Goal: Information Seeking & Learning: Learn about a topic

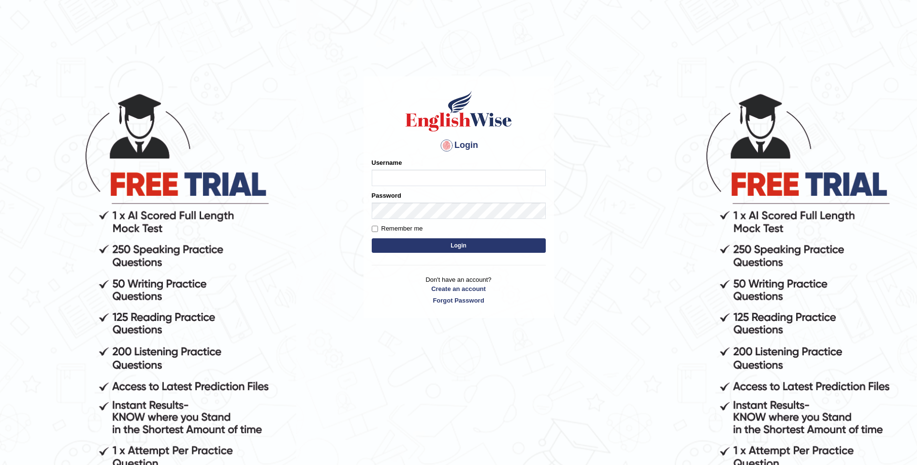
drag, startPoint x: 0, startPoint y: 0, endPoint x: 396, endPoint y: 176, distance: 433.7
click at [396, 176] on input "Username" at bounding box center [459, 178] width 174 height 16
type input "lamasherapmoktan8"
click at [463, 242] on button "Login" at bounding box center [459, 245] width 174 height 14
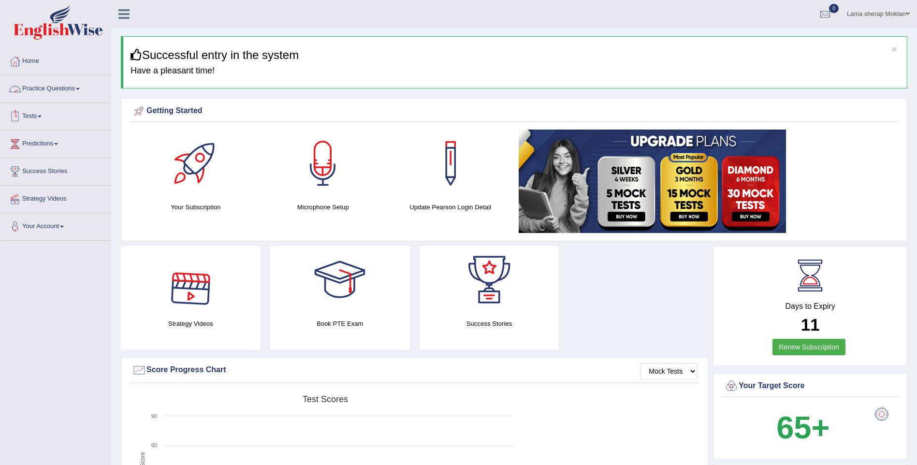
click at [73, 86] on link "Practice Questions" at bounding box center [55, 87] width 110 height 24
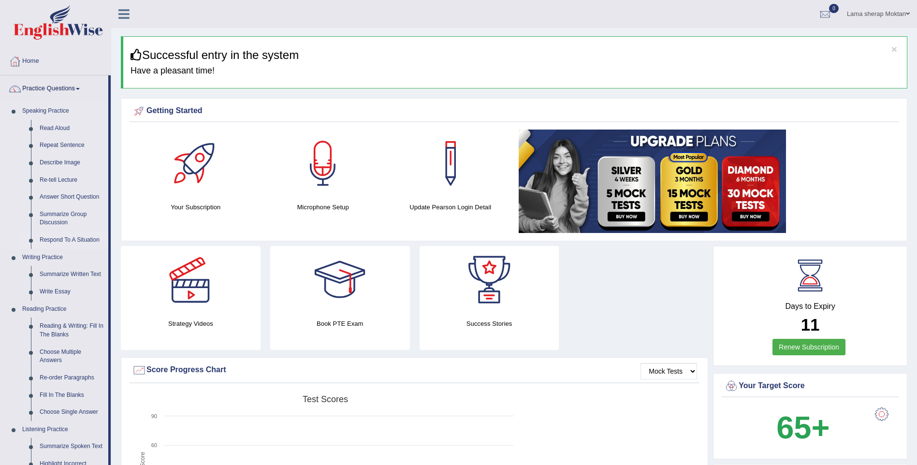
click at [78, 240] on link "Respond To A Situation" at bounding box center [71, 239] width 73 height 17
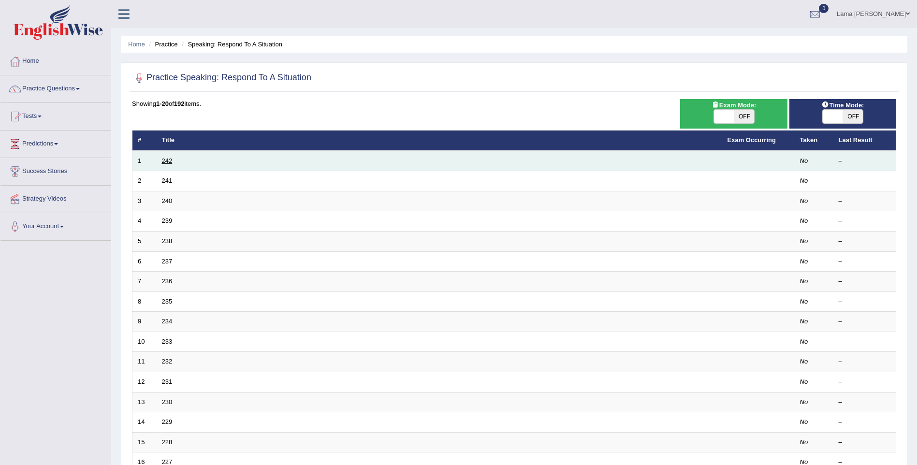
click at [164, 161] on link "242" at bounding box center [167, 160] width 11 height 7
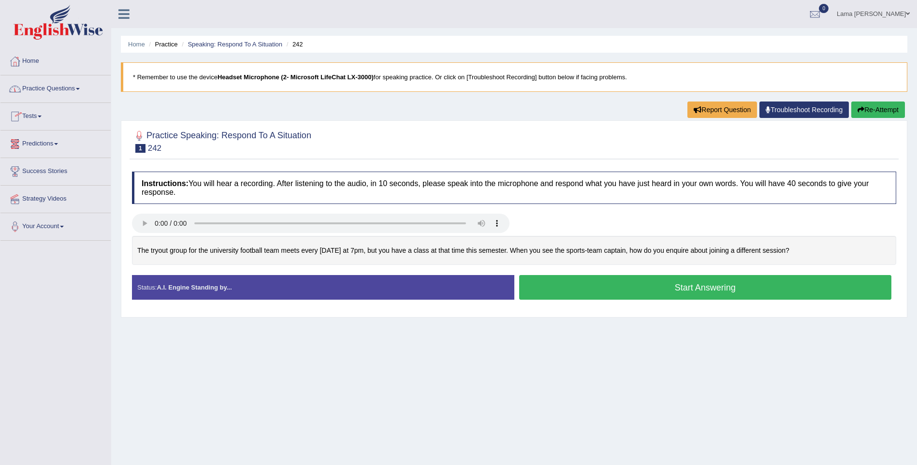
click at [56, 92] on link "Practice Questions" at bounding box center [55, 87] width 110 height 24
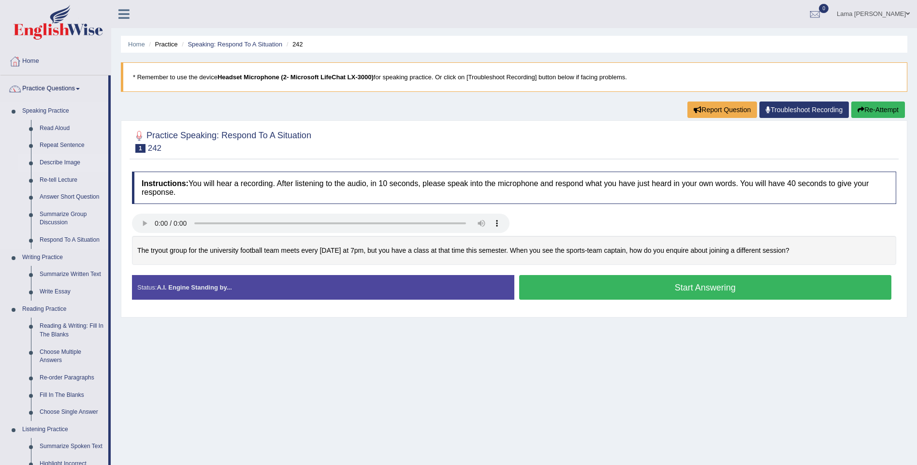
click at [63, 163] on link "Describe Image" at bounding box center [71, 162] width 73 height 17
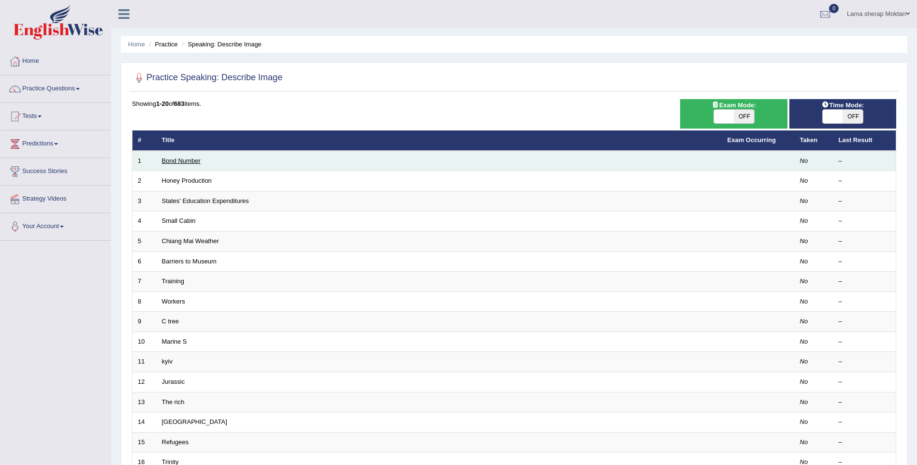
click at [164, 163] on link "Bond Number" at bounding box center [181, 160] width 39 height 7
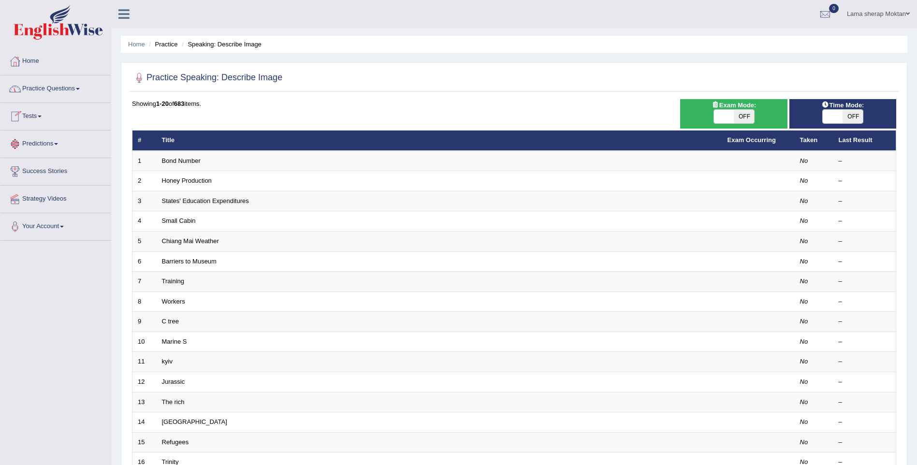
click at [57, 89] on link "Practice Questions" at bounding box center [55, 87] width 110 height 24
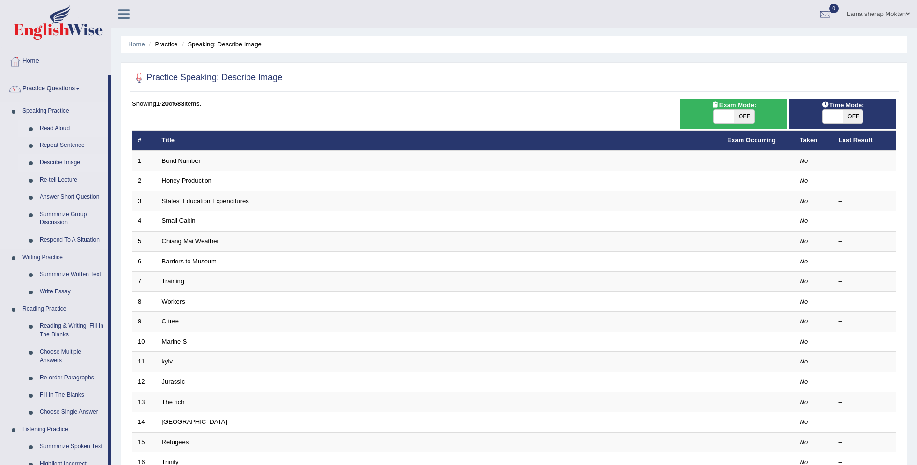
click at [59, 122] on link "Read Aloud" at bounding box center [71, 128] width 73 height 17
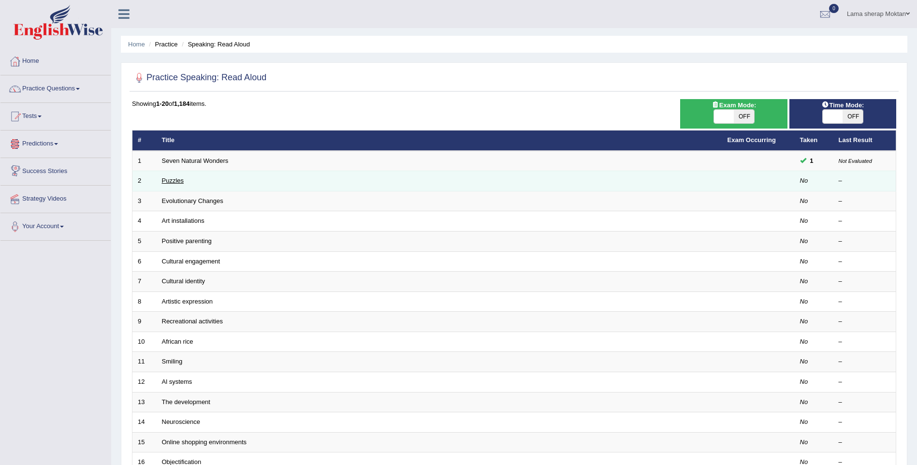
click at [170, 183] on link "Puzzles" at bounding box center [173, 180] width 22 height 7
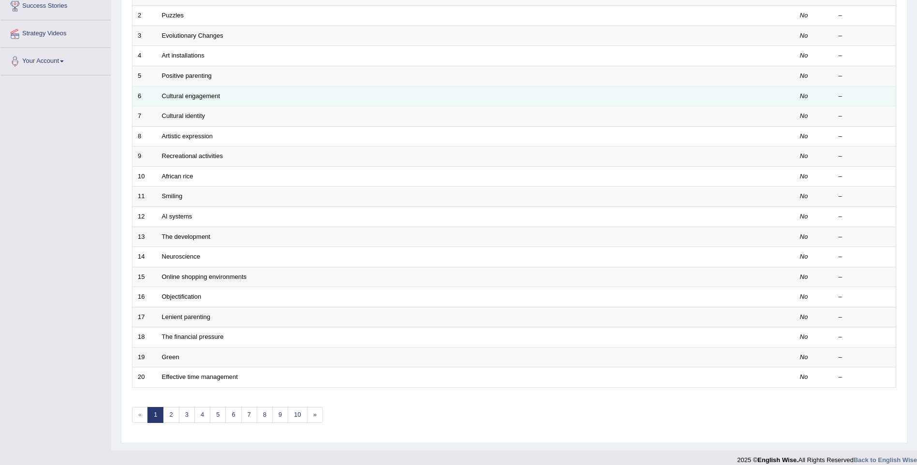
scroll to position [175, 0]
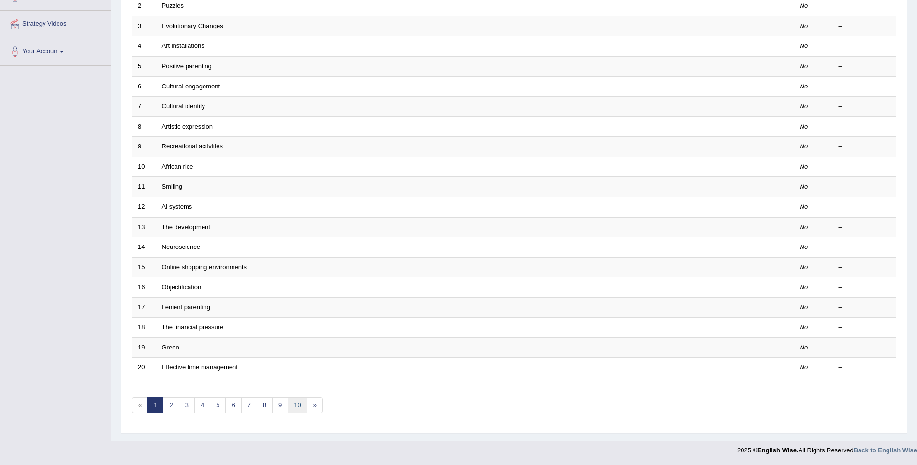
click at [305, 406] on link "10" at bounding box center [296, 405] width 19 height 16
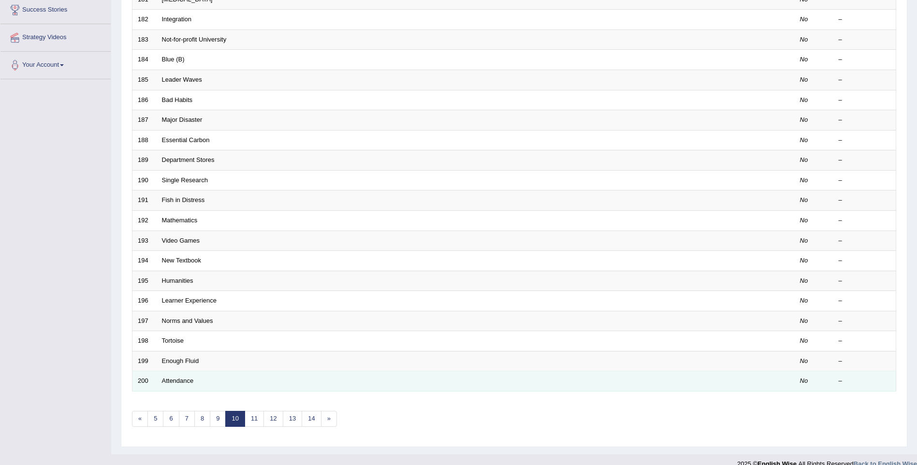
scroll to position [175, 0]
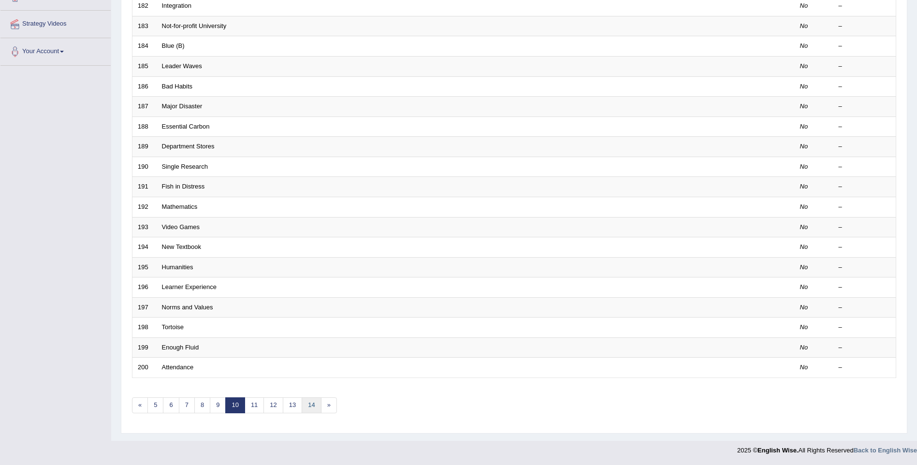
click at [310, 406] on link "14" at bounding box center [310, 405] width 19 height 16
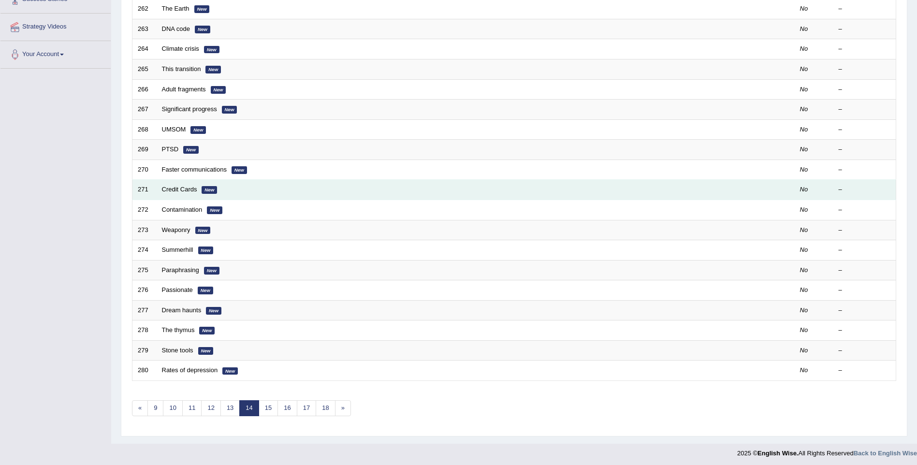
scroll to position [175, 0]
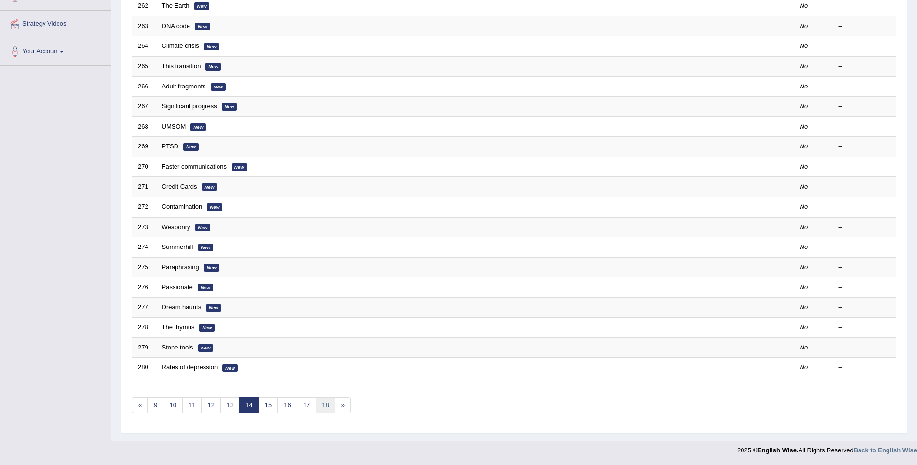
click at [320, 404] on link "18" at bounding box center [324, 405] width 19 height 16
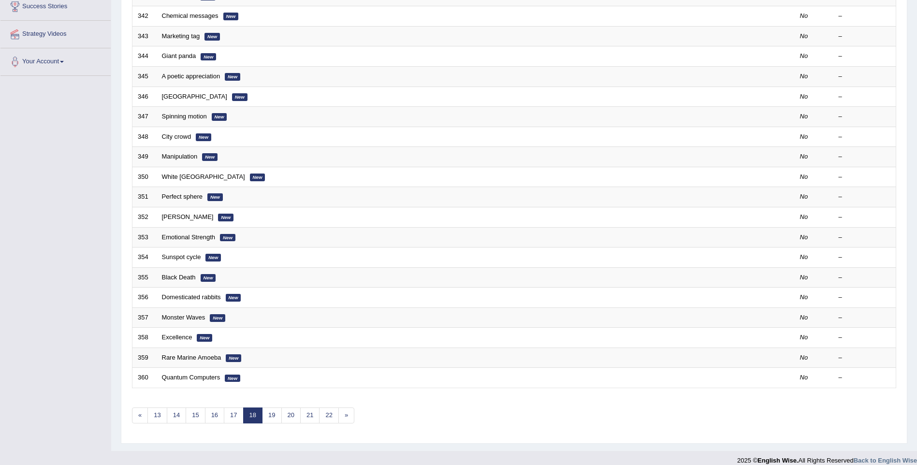
scroll to position [175, 0]
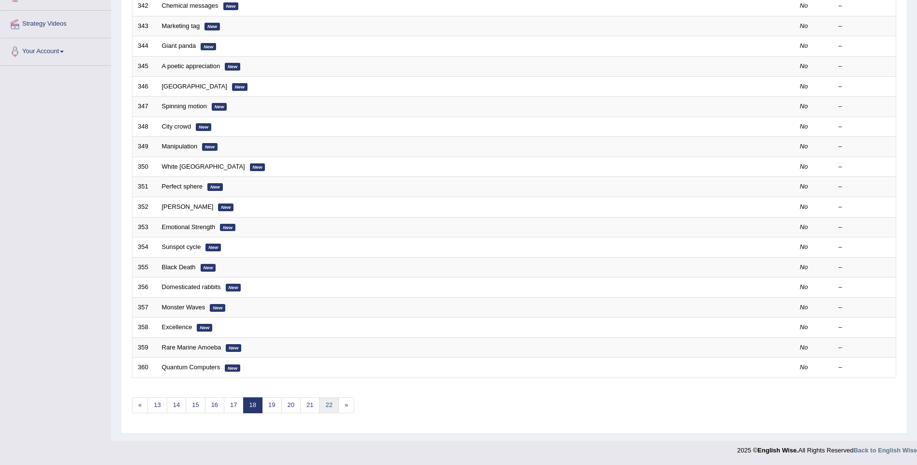
click at [328, 407] on link "22" at bounding box center [328, 405] width 19 height 16
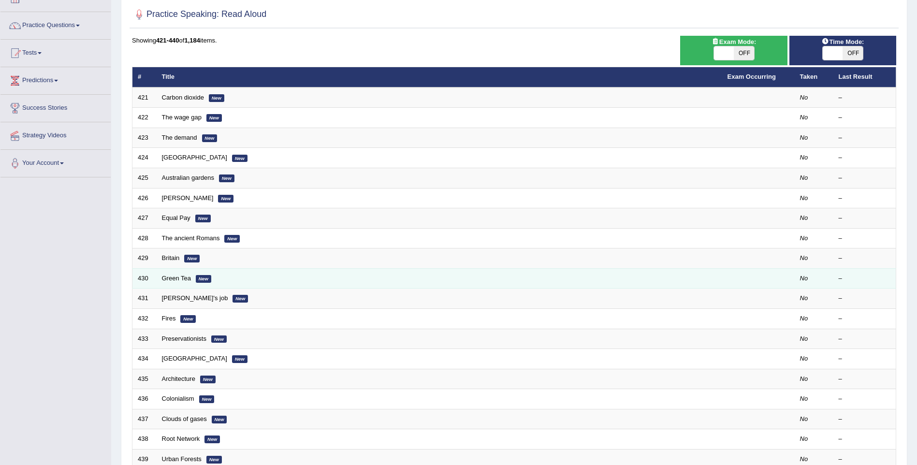
scroll to position [175, 0]
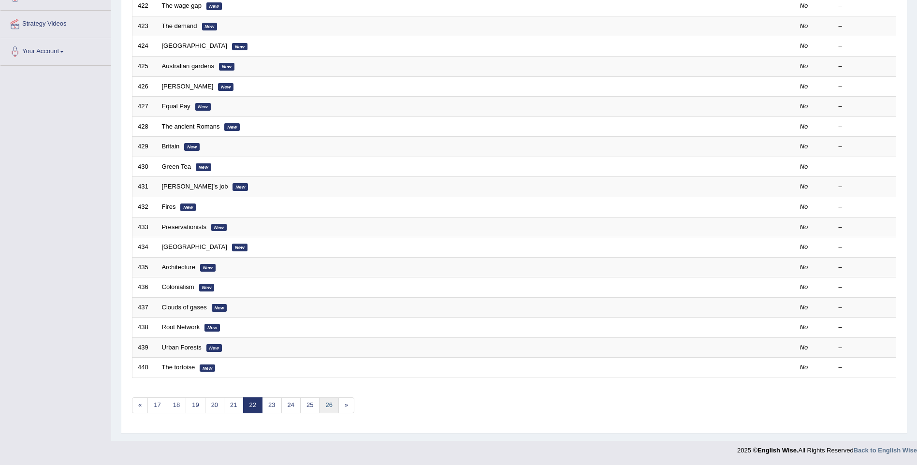
click at [332, 404] on link "26" at bounding box center [328, 405] width 19 height 16
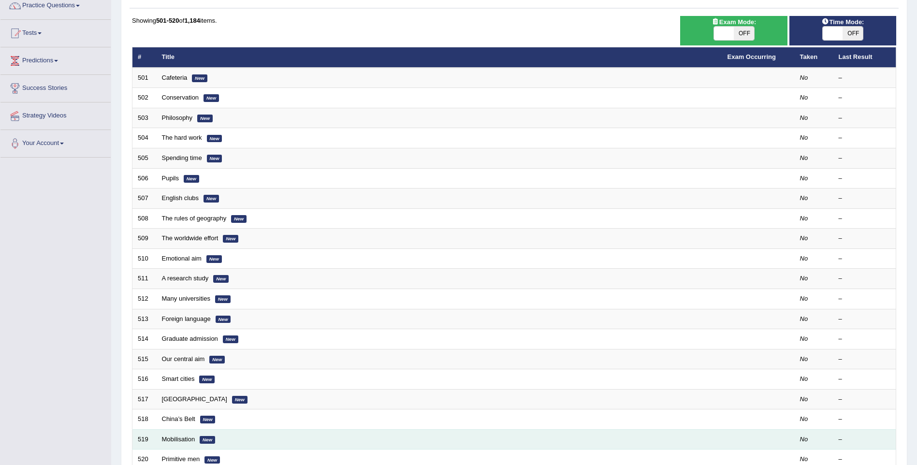
scroll to position [175, 0]
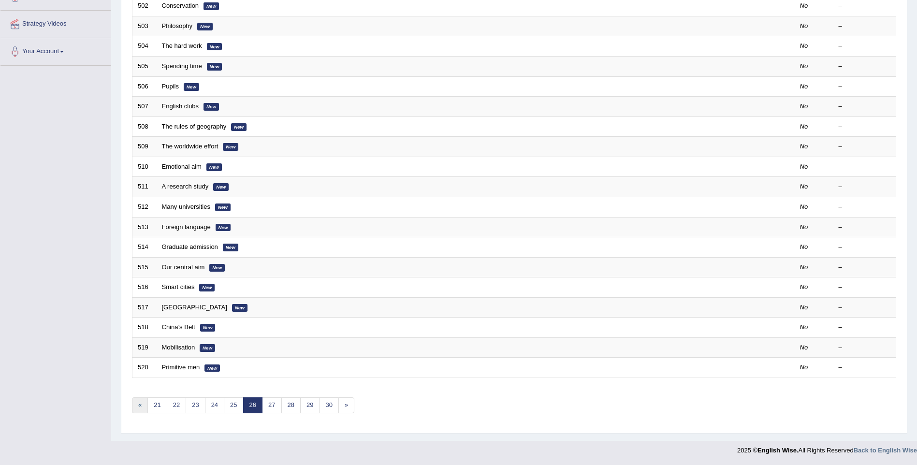
click at [141, 407] on link "«" at bounding box center [140, 405] width 16 height 16
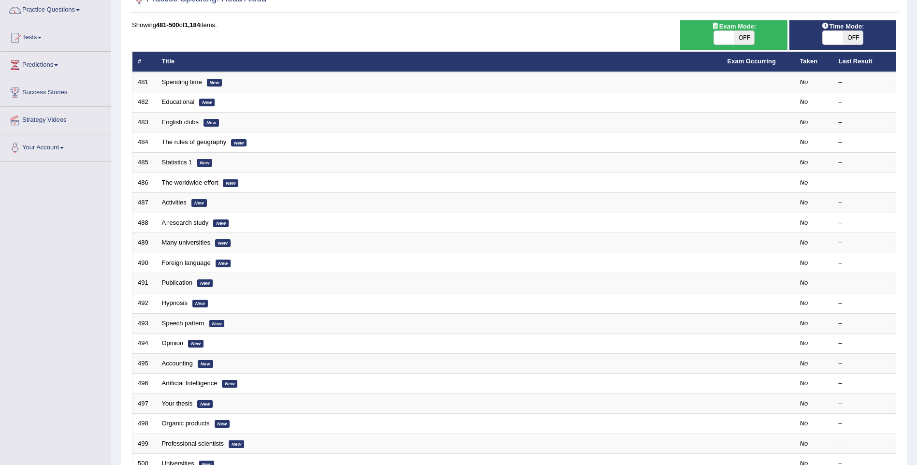
scroll to position [175, 0]
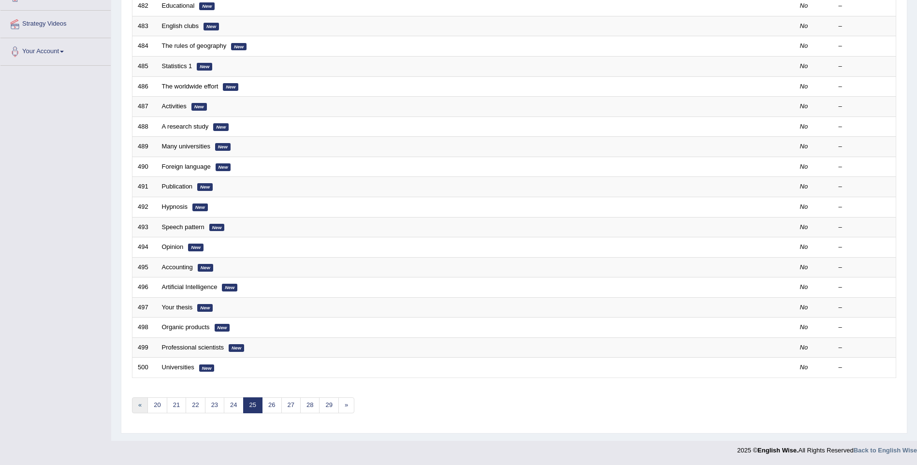
click at [138, 404] on link "«" at bounding box center [140, 405] width 16 height 16
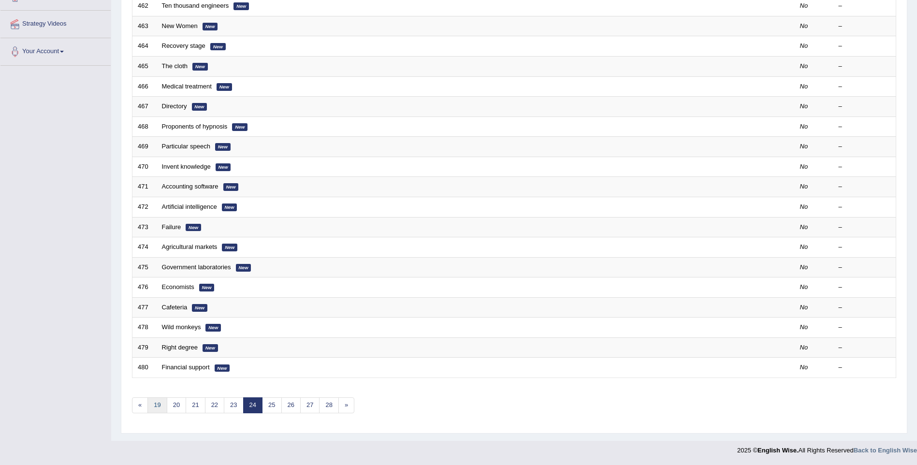
click at [159, 407] on link "19" at bounding box center [156, 405] width 19 height 16
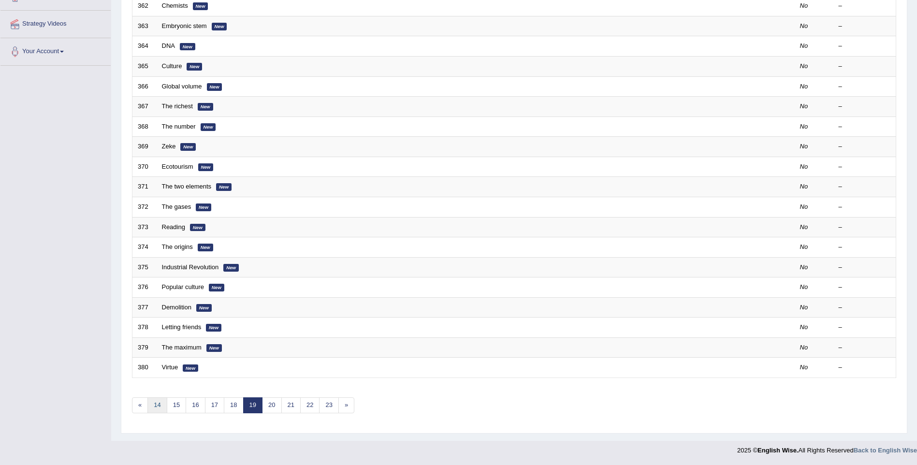
click at [153, 406] on link "14" at bounding box center [156, 405] width 19 height 16
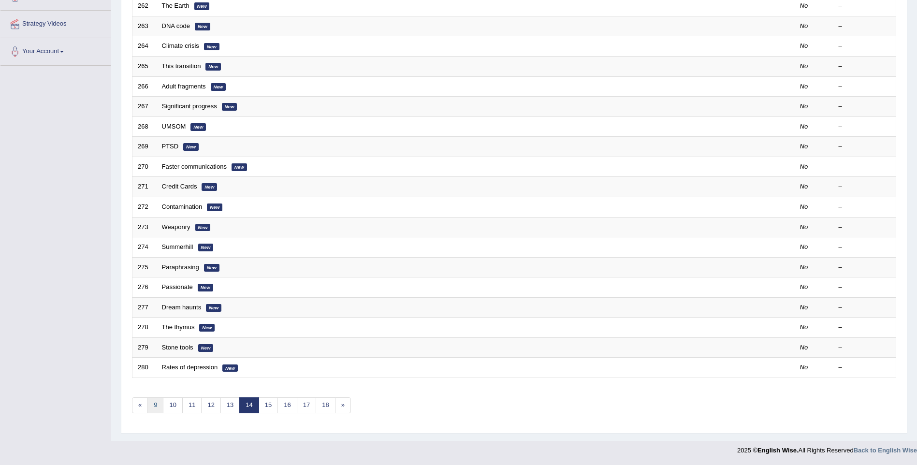
click at [153, 406] on link "9" at bounding box center [155, 405] width 16 height 16
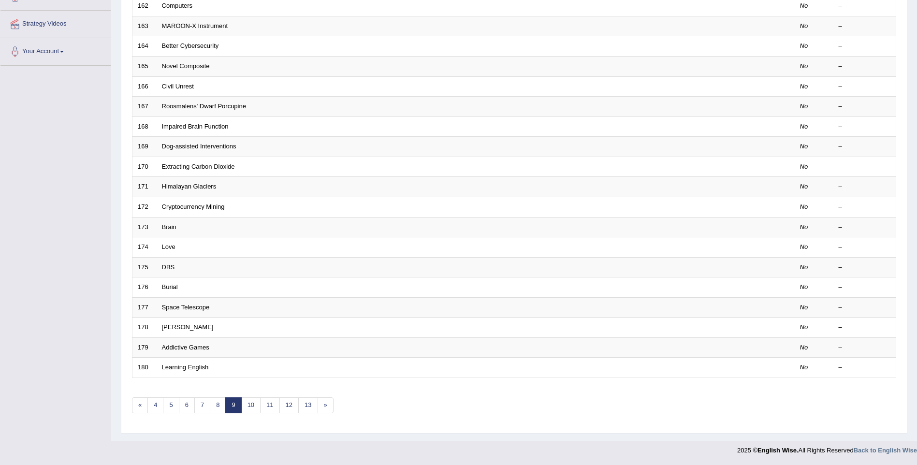
scroll to position [175, 0]
drag, startPoint x: 0, startPoint y: 0, endPoint x: 153, endPoint y: 406, distance: 433.6
click at [153, 406] on link "4" at bounding box center [155, 405] width 16 height 16
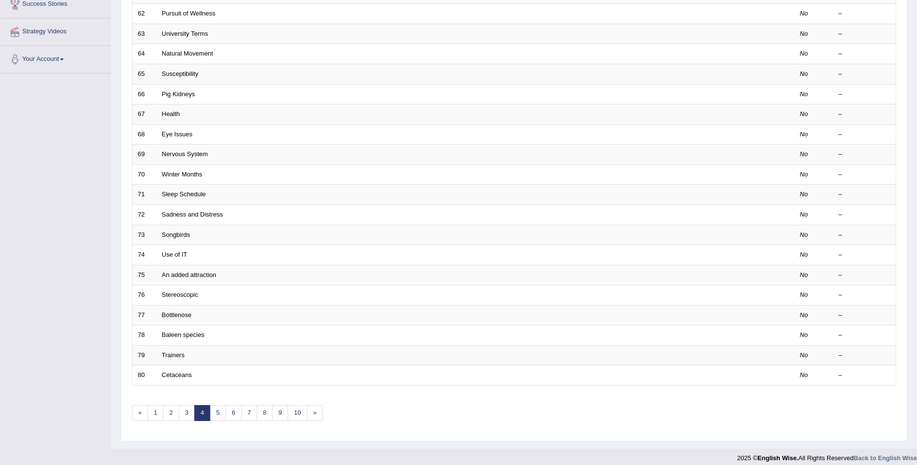
scroll to position [175, 0]
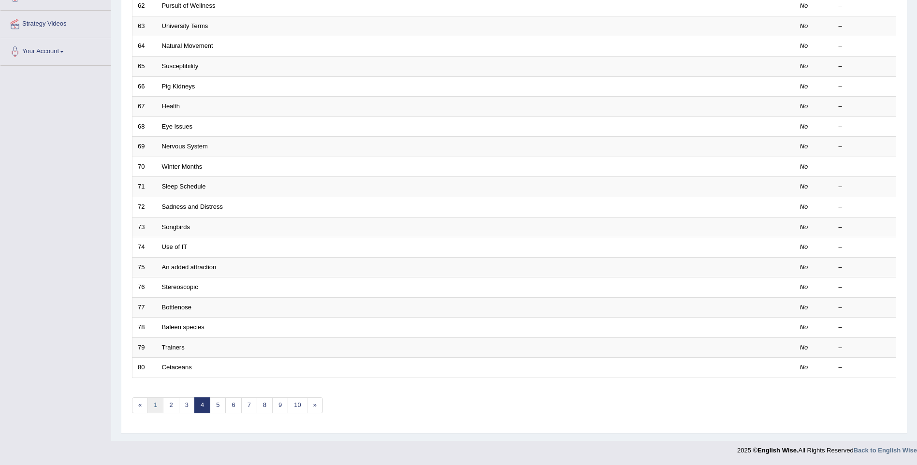
drag, startPoint x: 0, startPoint y: 0, endPoint x: 153, endPoint y: 406, distance: 433.6
click at [153, 406] on link "1" at bounding box center [155, 405] width 16 height 16
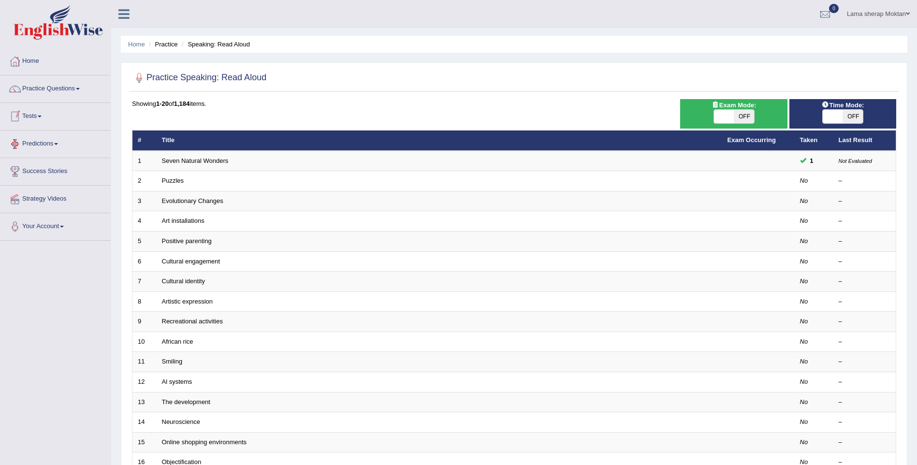
click at [39, 115] on link "Tests" at bounding box center [55, 115] width 110 height 24
click at [65, 137] on link "Take Practice Sectional Test" at bounding box center [63, 138] width 90 height 17
click at [67, 94] on link "Practice Questions" at bounding box center [55, 87] width 110 height 24
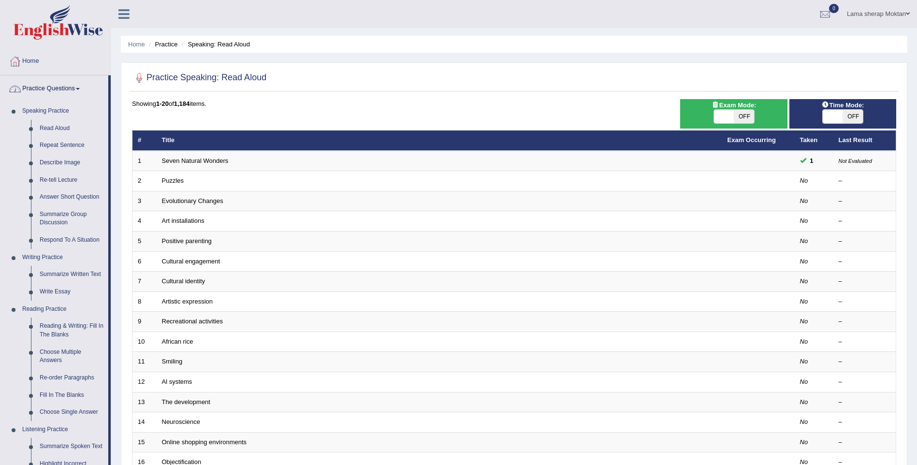
click at [56, 93] on link "Practice Questions" at bounding box center [54, 87] width 108 height 24
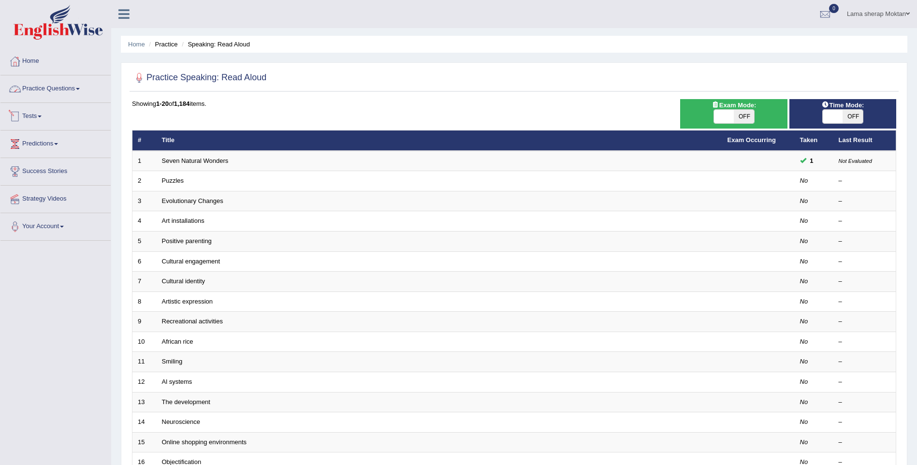
click at [58, 121] on link "Tests" at bounding box center [55, 115] width 110 height 24
click at [77, 137] on link "Take Practice Sectional Test" at bounding box center [63, 138] width 90 height 17
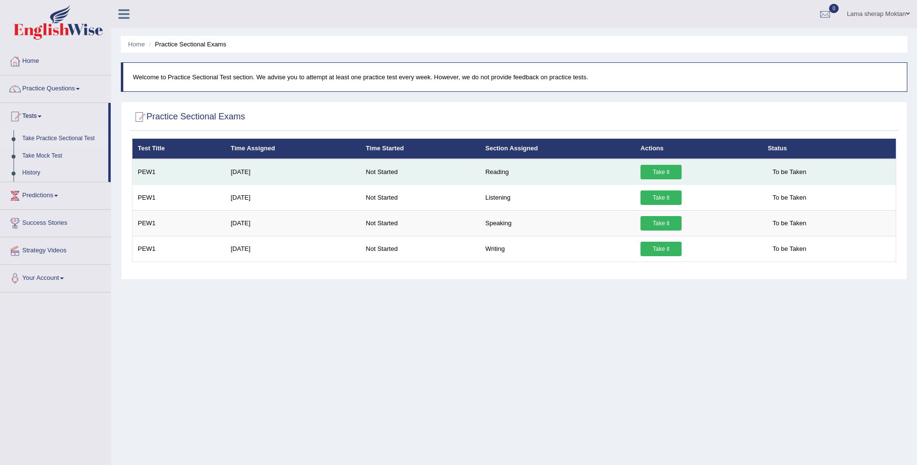
click at [165, 173] on td "PEW1" at bounding box center [178, 172] width 93 height 26
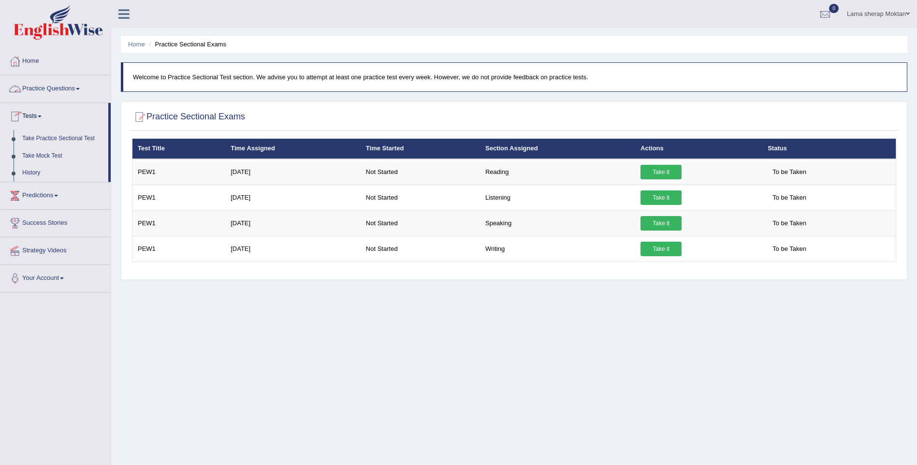
click at [76, 85] on link "Practice Questions" at bounding box center [55, 87] width 110 height 24
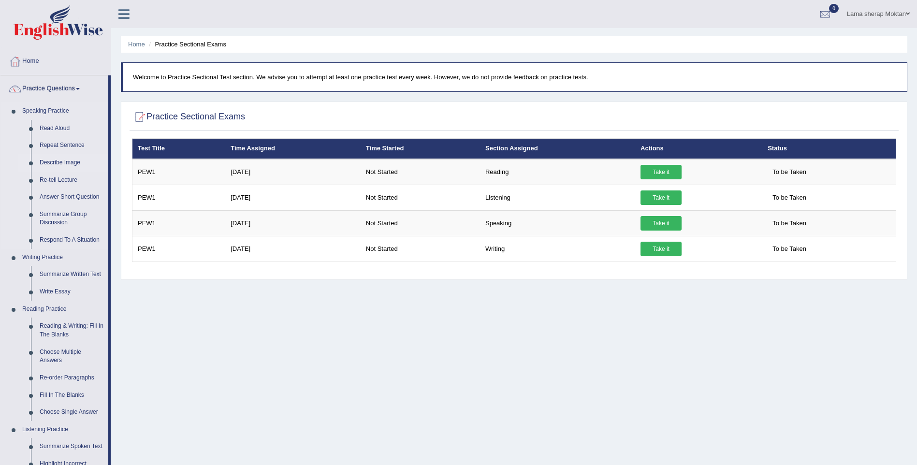
click at [67, 161] on link "Describe Image" at bounding box center [71, 162] width 73 height 17
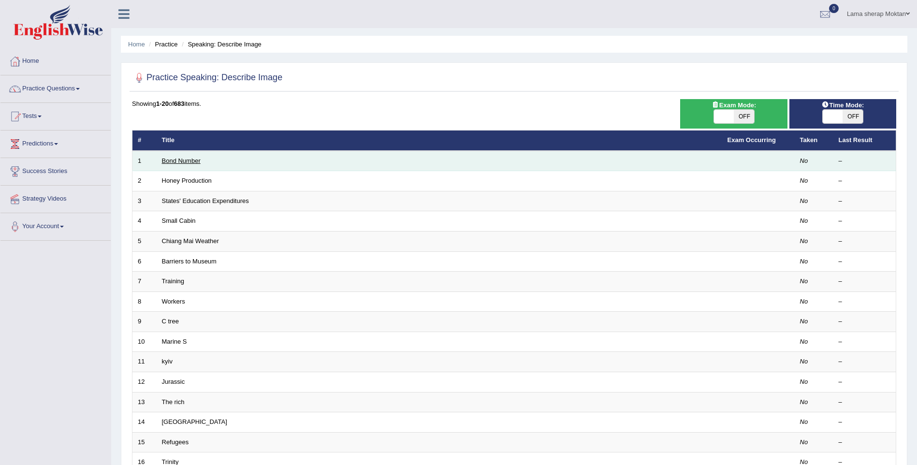
click at [188, 162] on link "Bond Number" at bounding box center [181, 160] width 39 height 7
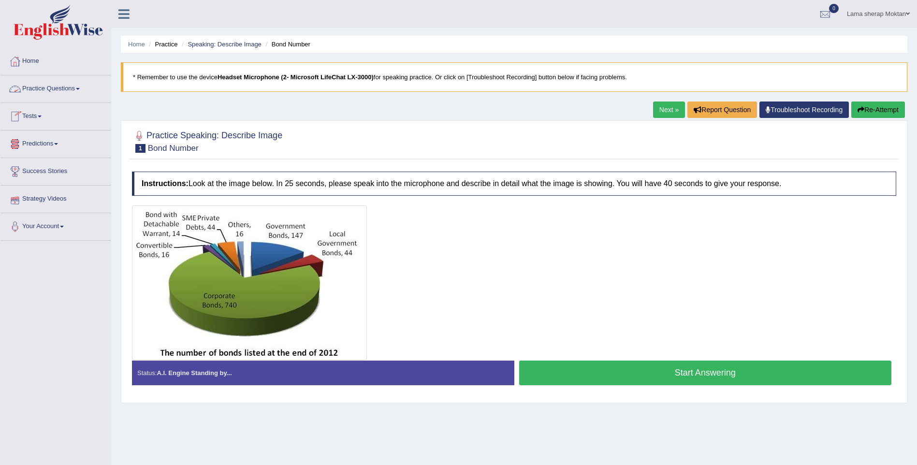
click at [75, 88] on link "Practice Questions" at bounding box center [55, 87] width 110 height 24
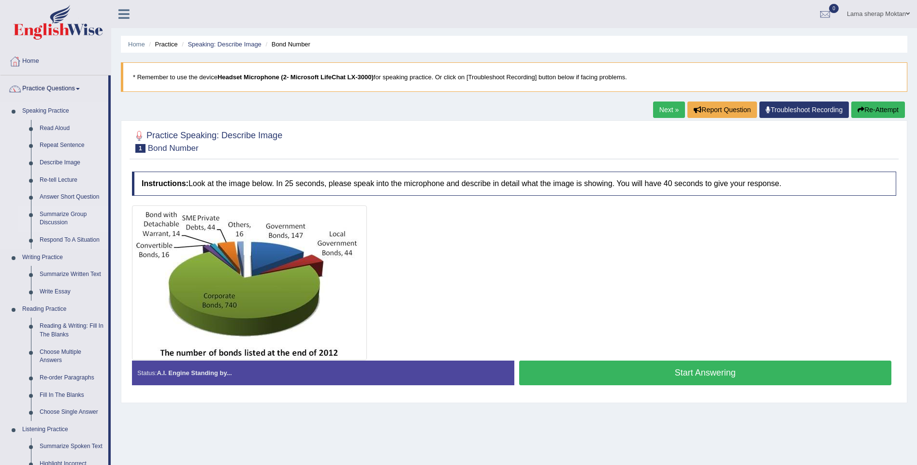
click at [54, 221] on link "Summarize Group Discussion" at bounding box center [71, 219] width 73 height 26
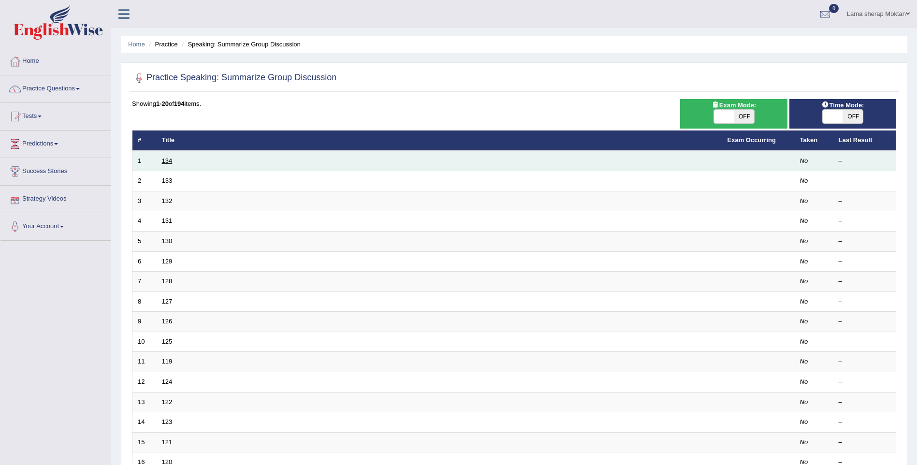
click at [162, 161] on link "134" at bounding box center [167, 160] width 11 height 7
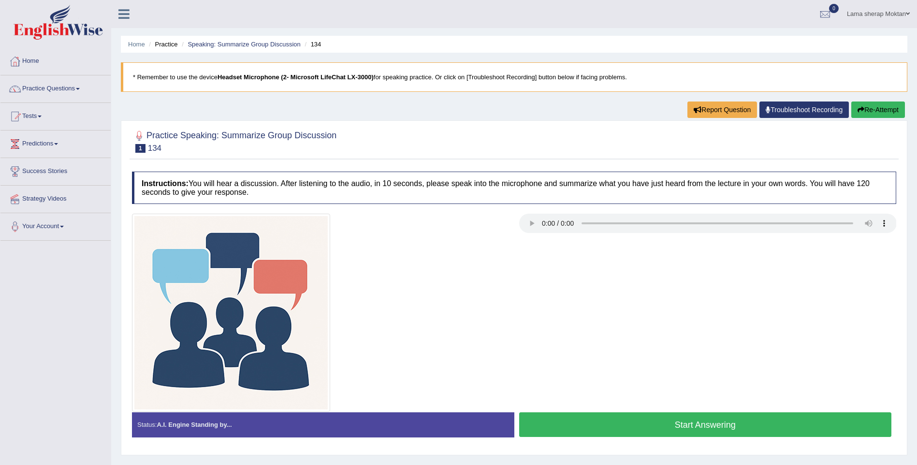
scroll to position [43, 0]
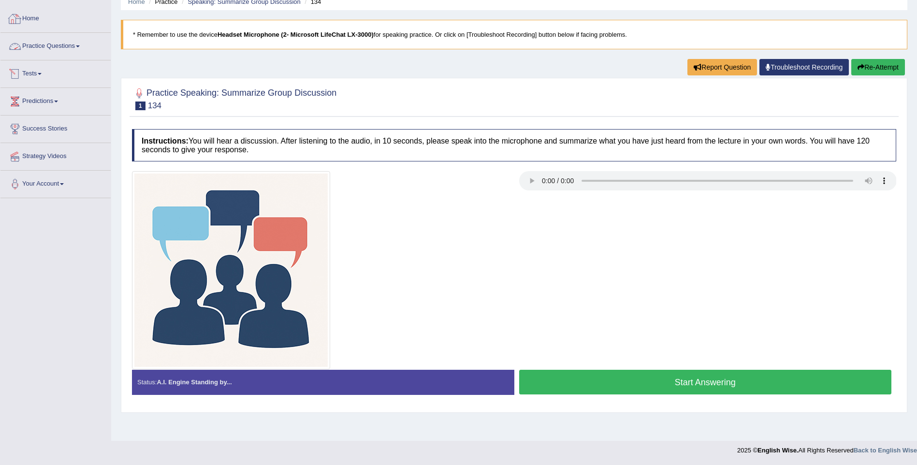
click at [30, 16] on link "Home" at bounding box center [55, 17] width 110 height 24
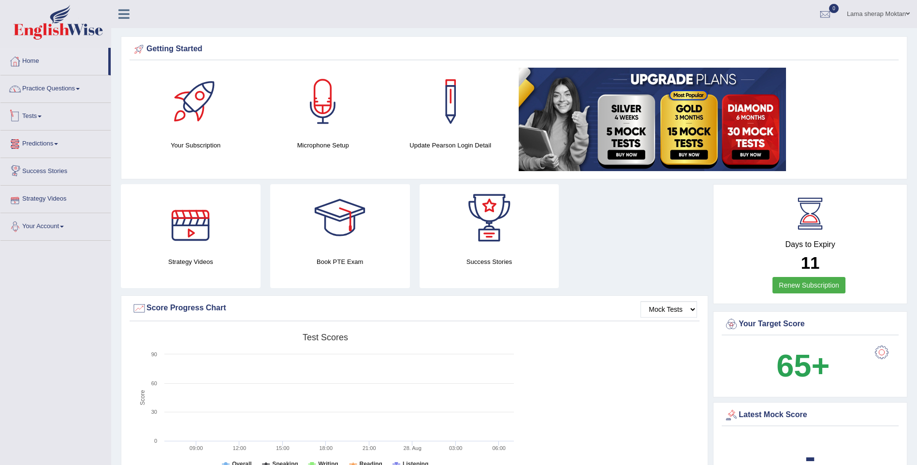
click at [72, 99] on link "Practice Questions" at bounding box center [55, 87] width 110 height 24
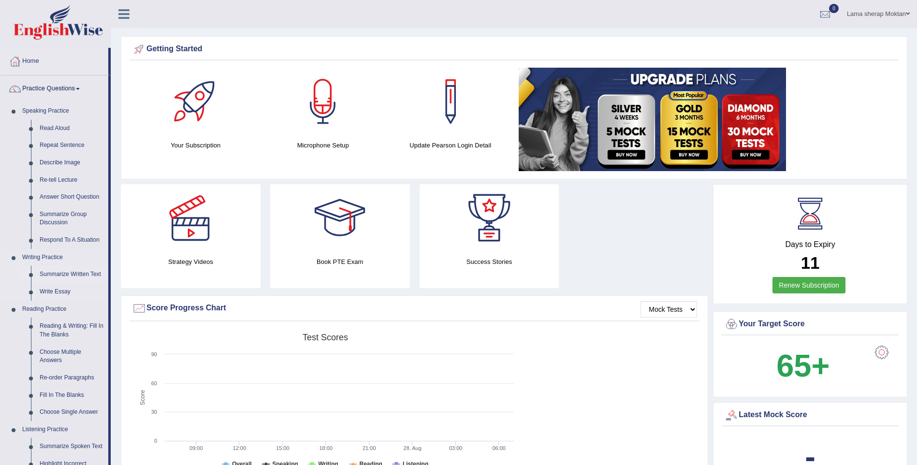
click at [61, 276] on link "Summarize Written Text" at bounding box center [71, 274] width 73 height 17
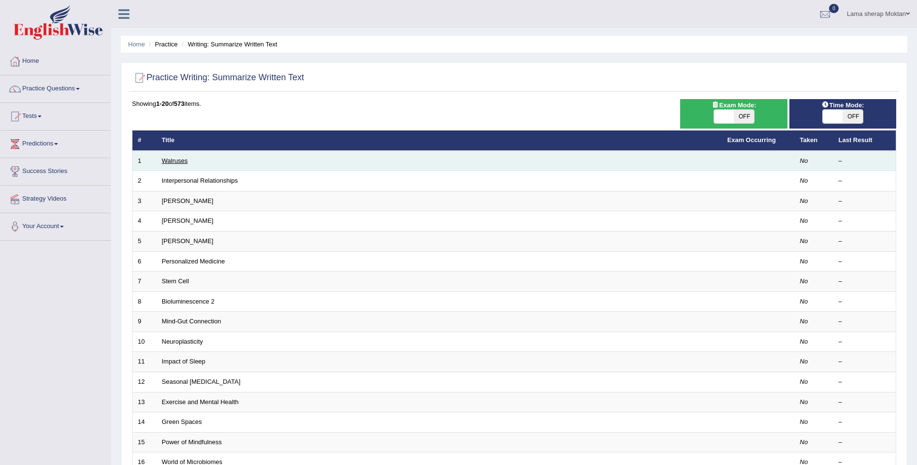
click at [178, 160] on link "Walruses" at bounding box center [175, 160] width 26 height 7
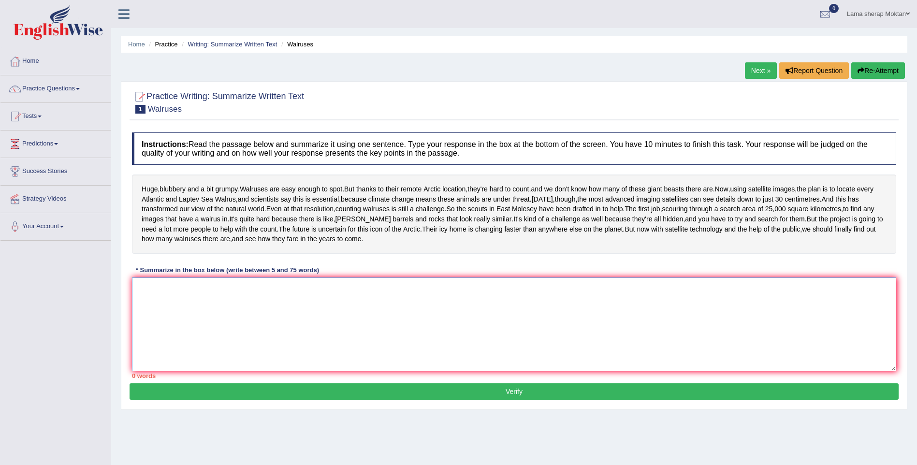
click at [300, 322] on textarea at bounding box center [514, 324] width 764 height 94
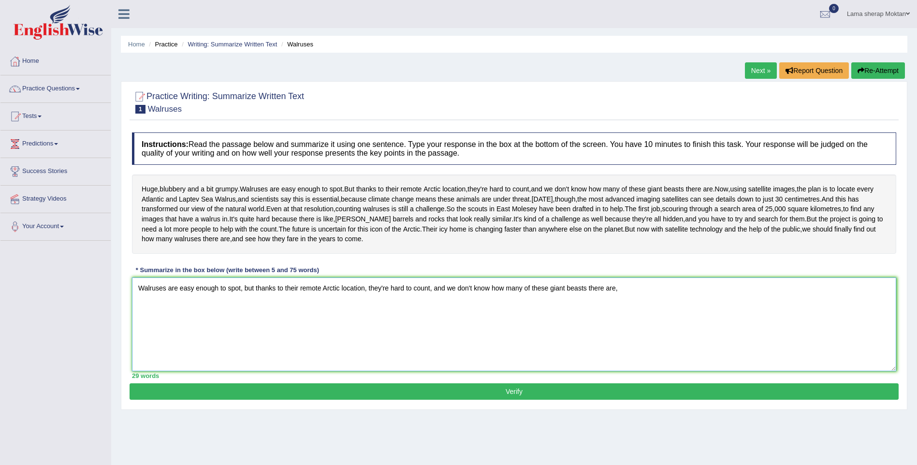
click at [624, 332] on textarea "Walruses are easy enough to spot, but thanks to their remote Arctic location, t…" at bounding box center [514, 324] width 764 height 94
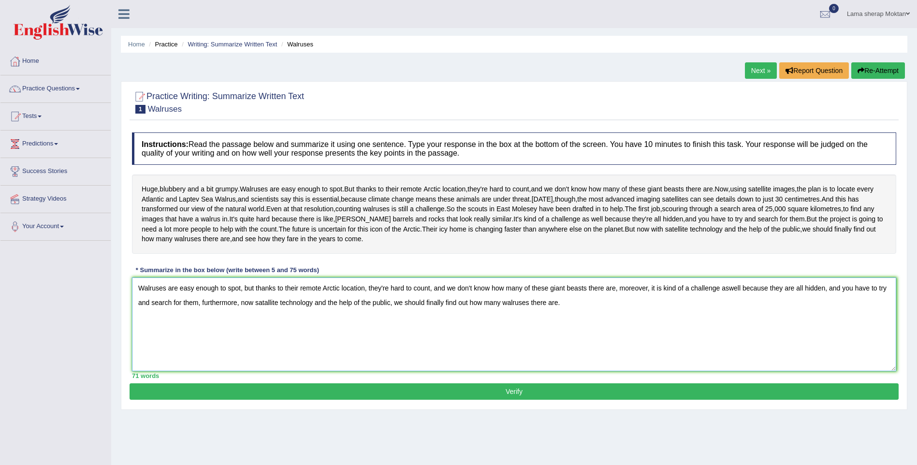
click at [385, 327] on textarea "Walruses are easy enough to spot, but thanks to their remote Arctic location, t…" at bounding box center [514, 324] width 764 height 94
click at [474, 327] on textarea "Walruses are easy enough to spot, but thanks to their remote Arctic location, t…" at bounding box center [514, 324] width 764 height 94
click at [471, 328] on textarea "Walruses are easy enough to spot, but thanks to their remote Arctic location, t…" at bounding box center [514, 324] width 764 height 94
click at [688, 328] on textarea "Walruses are easy enough to spot, but thanks to their remote Arctic location, t…" at bounding box center [514, 324] width 764 height 94
click at [709, 330] on textarea "Walruses are easy enough to spot, but thanks to their remote Arctic location, t…" at bounding box center [514, 324] width 764 height 94
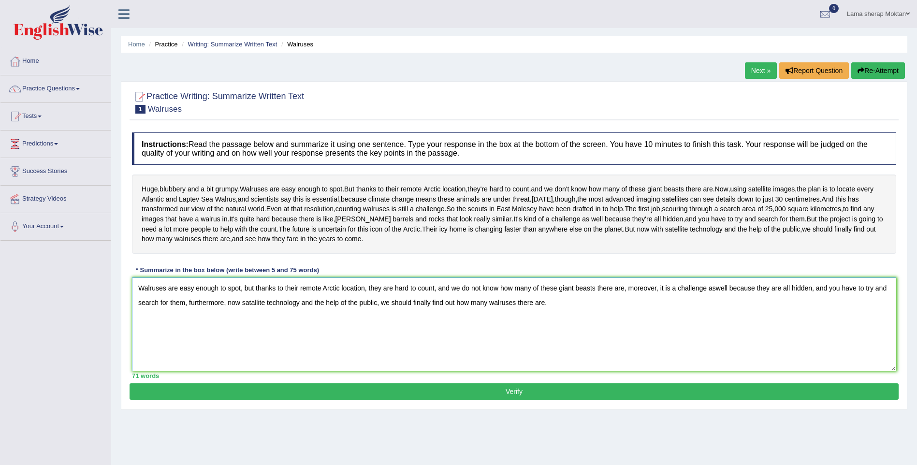
click at [714, 329] on textarea "Walruses are easy enough to spot, but thanks to their remote Arctic location, t…" at bounding box center [514, 324] width 764 height 94
click at [869, 330] on textarea "Walruses are easy enough to spot, but thanks to their remote Arctic location, t…" at bounding box center [514, 324] width 764 height 94
click at [882, 331] on textarea "Walruses are easy enough to spot, but thanks to their remote Arctic location, t…" at bounding box center [514, 324] width 764 height 94
click at [218, 343] on textarea "Walruses are easy enough to spot, but thanks to their remote Arctic location, t…" at bounding box center [514, 324] width 764 height 94
click at [233, 345] on textarea "Walruses are easy enough to spot, but thanks to their remote Arctic location, t…" at bounding box center [514, 324] width 764 height 94
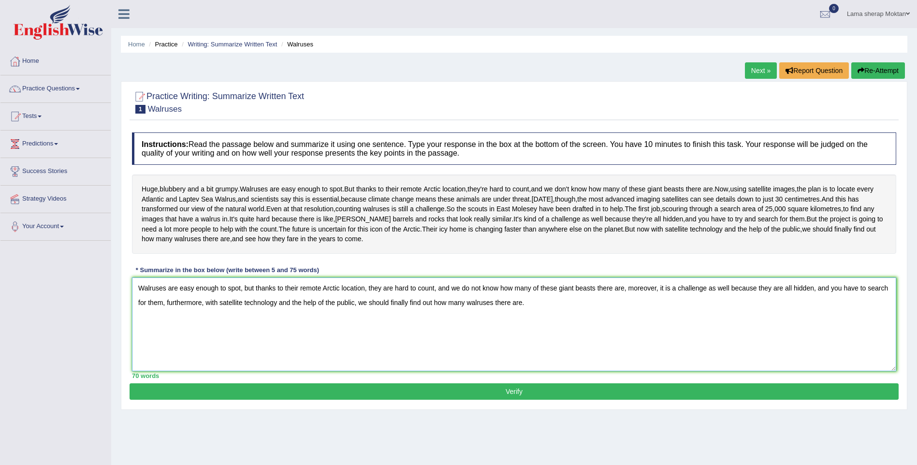
click at [550, 348] on textarea "Walruses are easy enough to spot, but thanks to their remote Arctic location, t…" at bounding box center [514, 324] width 764 height 94
type textarea "Walruses are easy enough to spot, but thanks to their remote Arctic location, t…"
click at [595, 400] on button "Verify" at bounding box center [513, 391] width 769 height 16
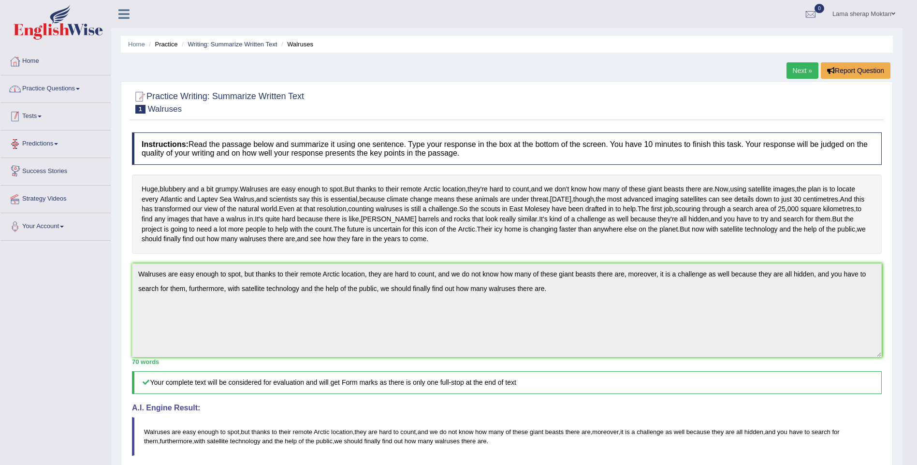
click at [51, 89] on link "Practice Questions" at bounding box center [55, 87] width 110 height 24
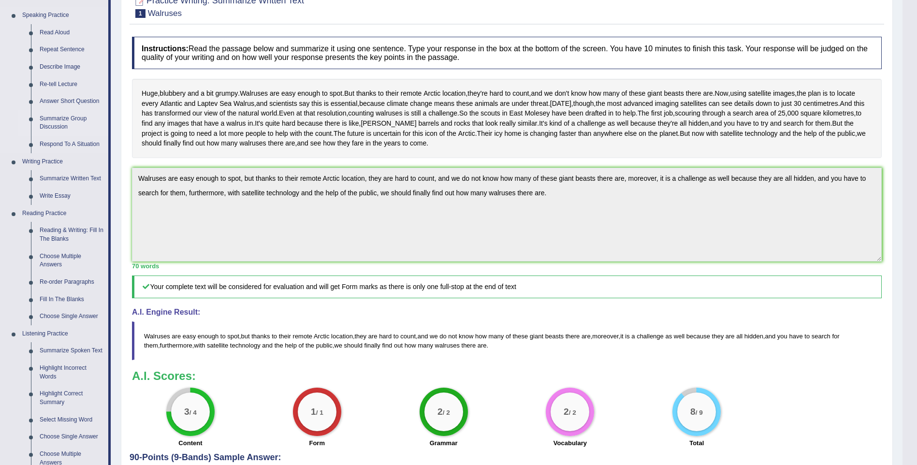
scroll to position [97, 0]
click at [64, 197] on link "Write Essay" at bounding box center [71, 194] width 73 height 17
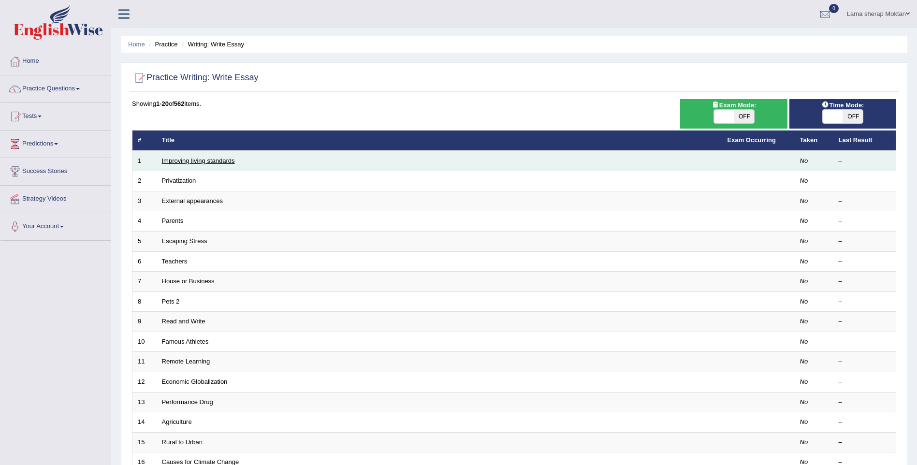
click at [221, 163] on link "Improving living standards" at bounding box center [198, 160] width 73 height 7
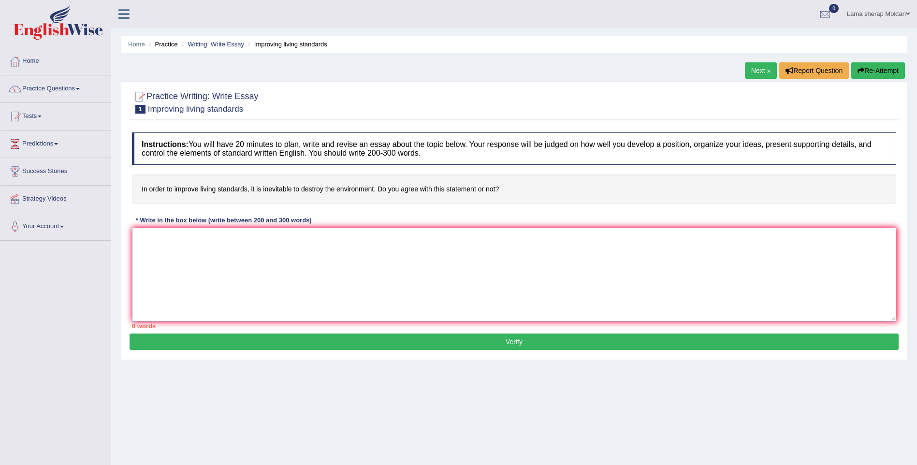
click at [318, 301] on textarea at bounding box center [514, 275] width 764 height 94
click at [239, 284] on textarea at bounding box center [514, 275] width 764 height 94
click at [559, 272] on textarea at bounding box center [514, 275] width 764 height 94
type textarea "kmhnj"
click at [527, 344] on button "Verify" at bounding box center [513, 341] width 769 height 16
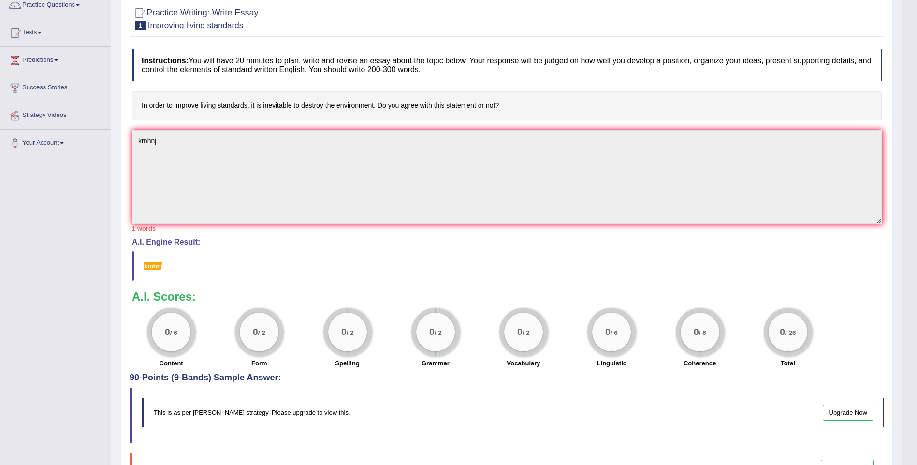
scroll to position [2, 0]
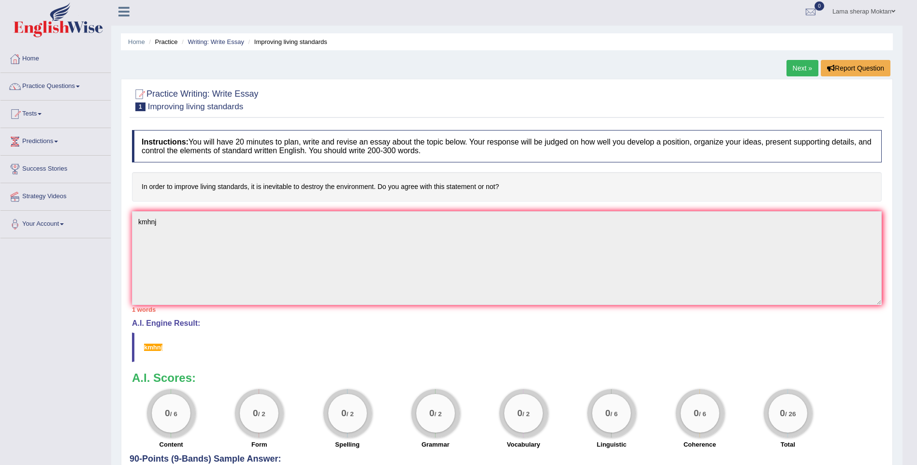
click at [797, 63] on link "Next »" at bounding box center [802, 68] width 32 height 16
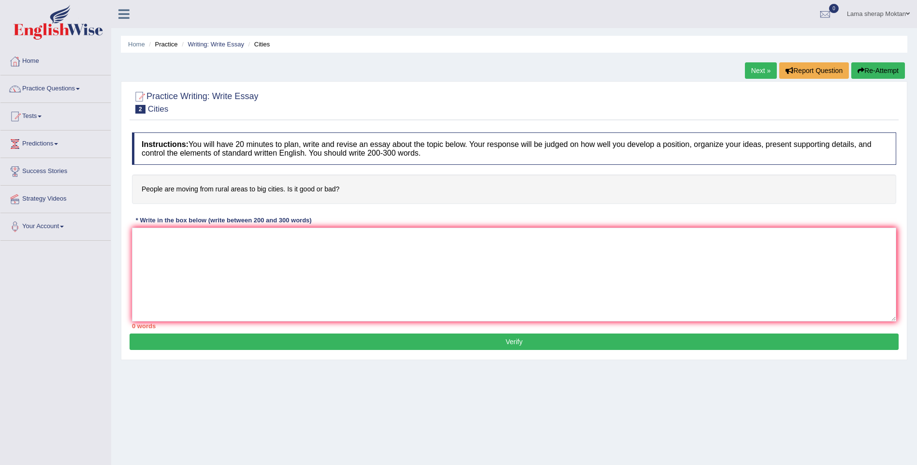
click at [761, 66] on link "Next »" at bounding box center [761, 70] width 32 height 16
click at [758, 71] on link "Next »" at bounding box center [761, 70] width 32 height 16
click at [758, 74] on link "Next »" at bounding box center [761, 70] width 32 height 16
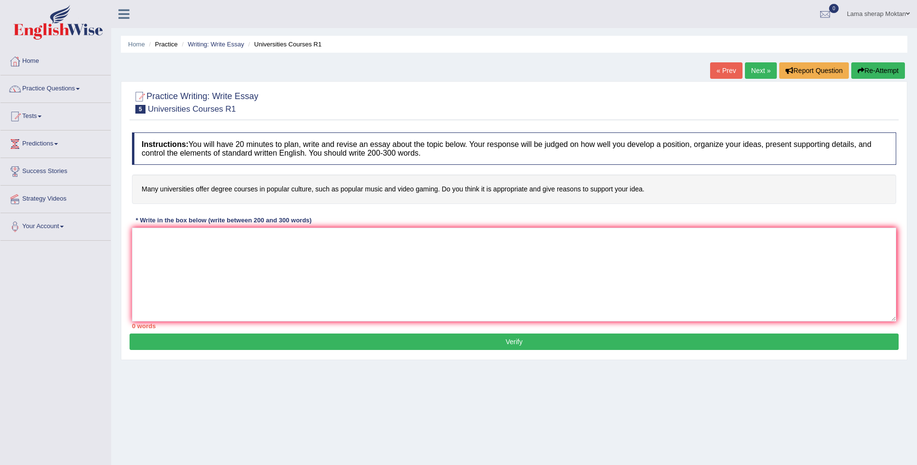
click at [763, 74] on link "Next »" at bounding box center [761, 70] width 32 height 16
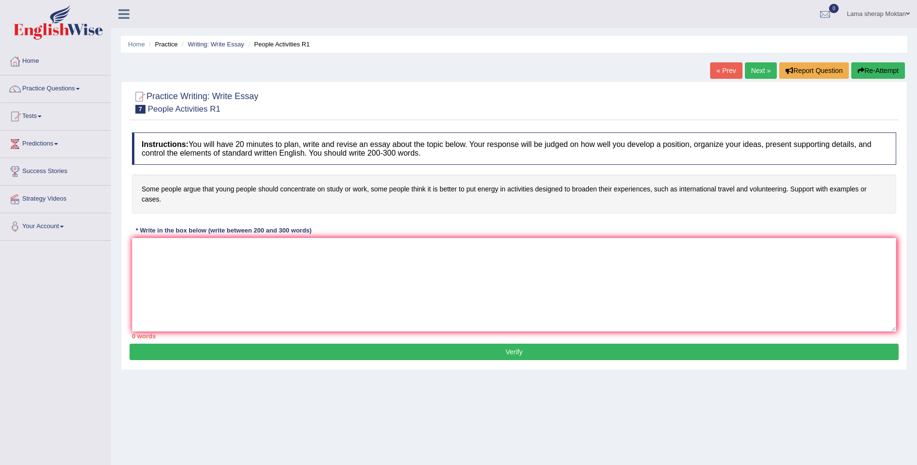
click at [761, 73] on link "Next »" at bounding box center [761, 70] width 32 height 16
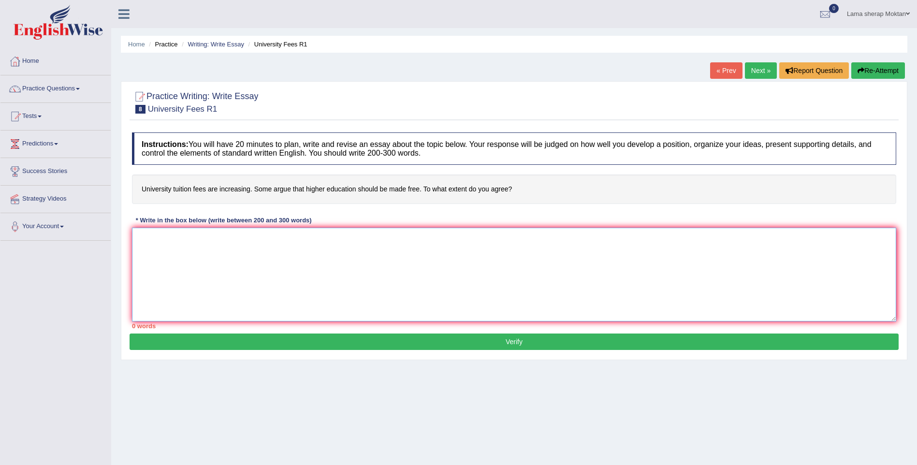
click at [570, 291] on textarea at bounding box center [514, 275] width 764 height 94
click at [760, 72] on link "Next »" at bounding box center [761, 70] width 32 height 16
click at [48, 98] on link "Practice Questions" at bounding box center [55, 87] width 110 height 24
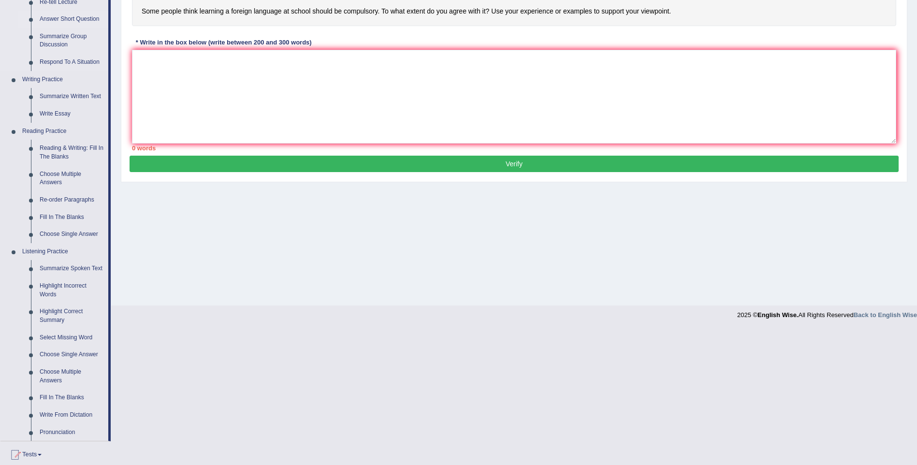
scroll to position [193, 0]
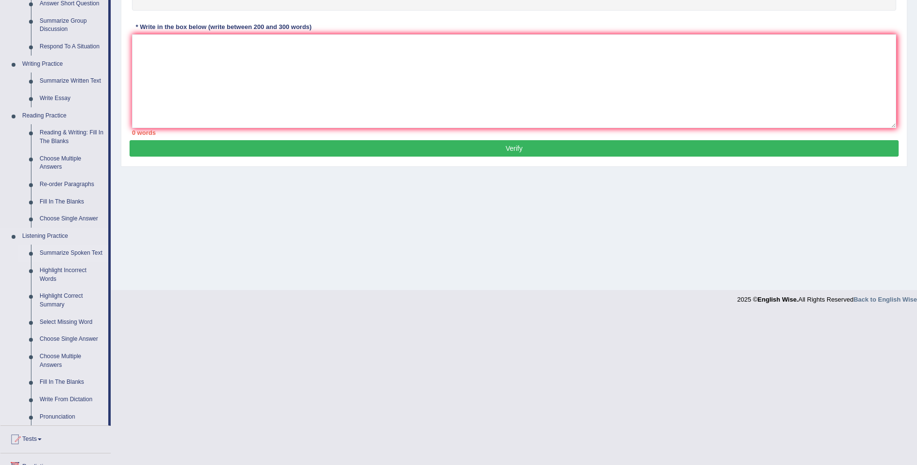
click at [73, 250] on link "Summarize Spoken Text" at bounding box center [71, 252] width 73 height 17
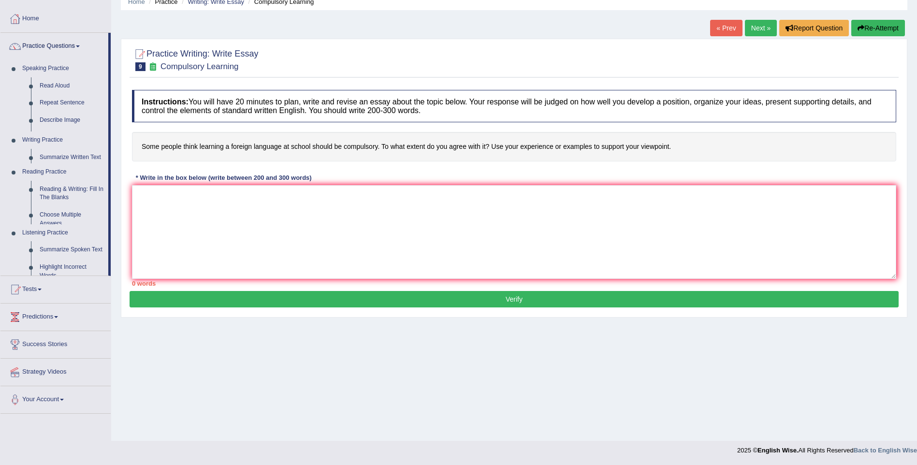
scroll to position [43, 0]
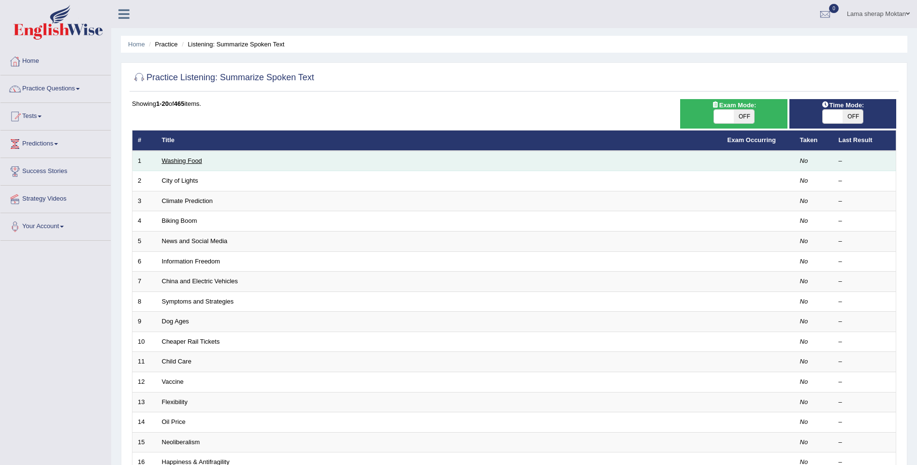
click at [192, 162] on link "Washing Food" at bounding box center [182, 160] width 40 height 7
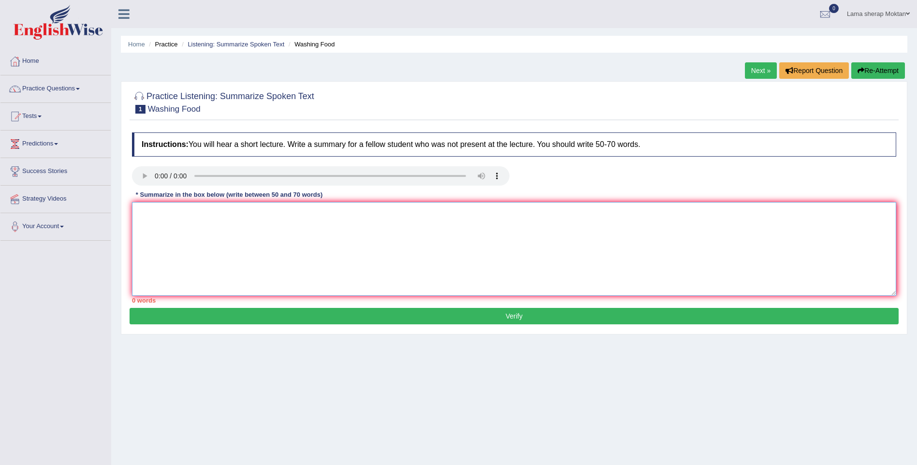
click at [218, 235] on textarea at bounding box center [514, 249] width 764 height 94
click at [234, 239] on textarea at bounding box center [514, 249] width 764 height 94
click at [368, 228] on textarea at bounding box center [514, 249] width 764 height 94
click at [363, 236] on textarea at bounding box center [514, 249] width 764 height 94
click at [372, 234] on textarea at bounding box center [514, 249] width 764 height 94
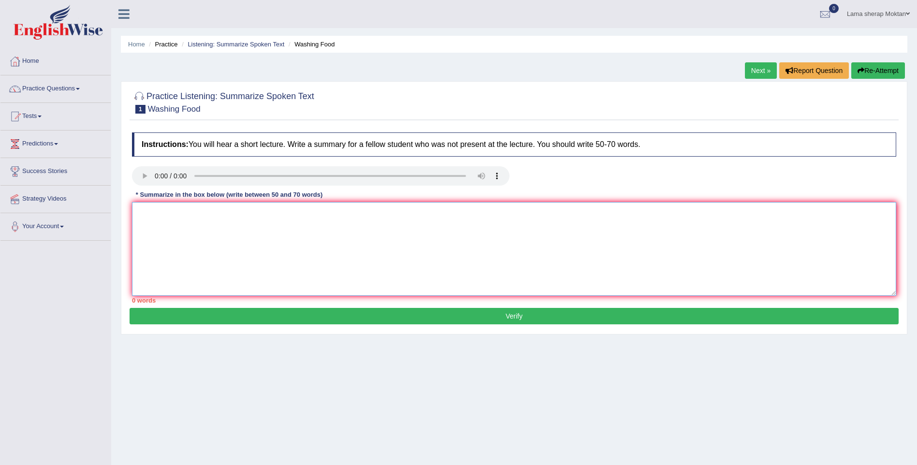
click at [299, 235] on textarea at bounding box center [514, 249] width 764 height 94
click at [208, 232] on textarea at bounding box center [514, 249] width 764 height 94
click at [312, 216] on textarea "The lecture provides brief information about "Food Safety,"" at bounding box center [514, 249] width 764 height 94
click at [310, 215] on textarea "The lecture provides brief information about "Food Safety,"" at bounding box center [514, 249] width 764 height 94
click at [360, 222] on textarea "The lecture provides brief information about "Food Safety"" at bounding box center [514, 249] width 764 height 94
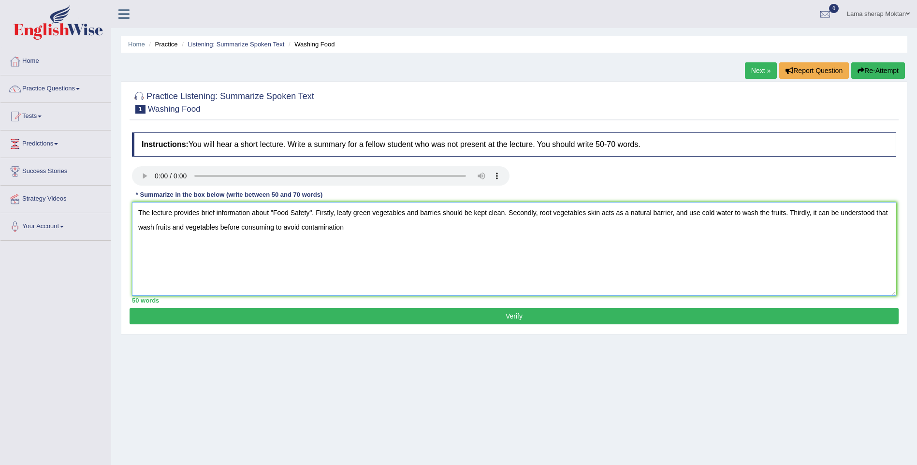
click at [156, 227] on textarea "The lecture provides brief information about "Food Safety". Firstly, leafy gree…" at bounding box center [514, 249] width 764 height 94
click at [154, 227] on textarea "The lecture provides brief information about "Food Safety". Firstly, leafy gree…" at bounding box center [514, 249] width 764 height 94
click at [292, 226] on textarea "The lecture provides brief information about "Food Safety". Firstly, leafy gree…" at bounding box center [514, 249] width 764 height 94
click at [382, 230] on textarea "The lecture provides brief information about "Food Safety". Firstly, leafy gree…" at bounding box center [514, 249] width 764 height 94
type textarea "The lecture provides brief information about "Food Safety". Firstly, leafy gree…"
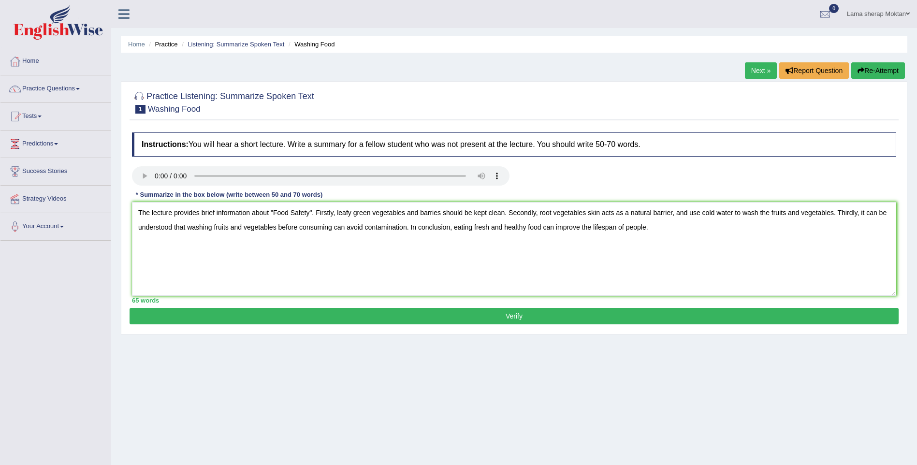
click at [500, 315] on button "Verify" at bounding box center [513, 316] width 769 height 16
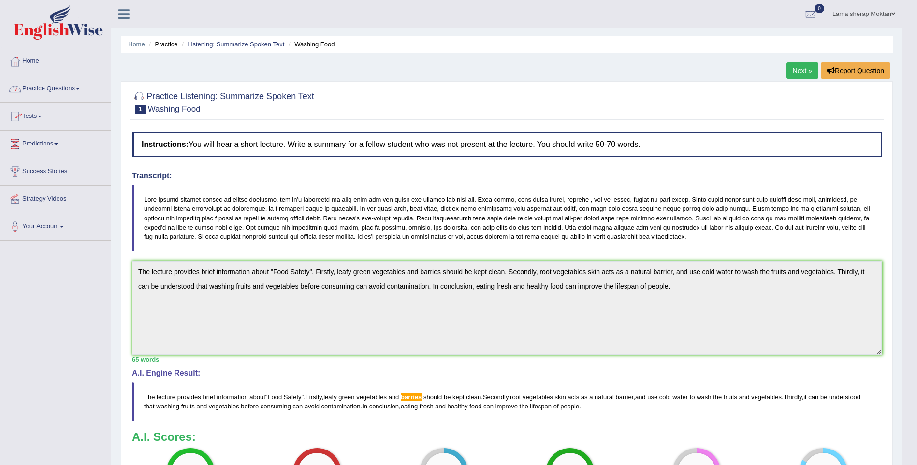
click at [43, 96] on link "Practice Questions" at bounding box center [55, 87] width 110 height 24
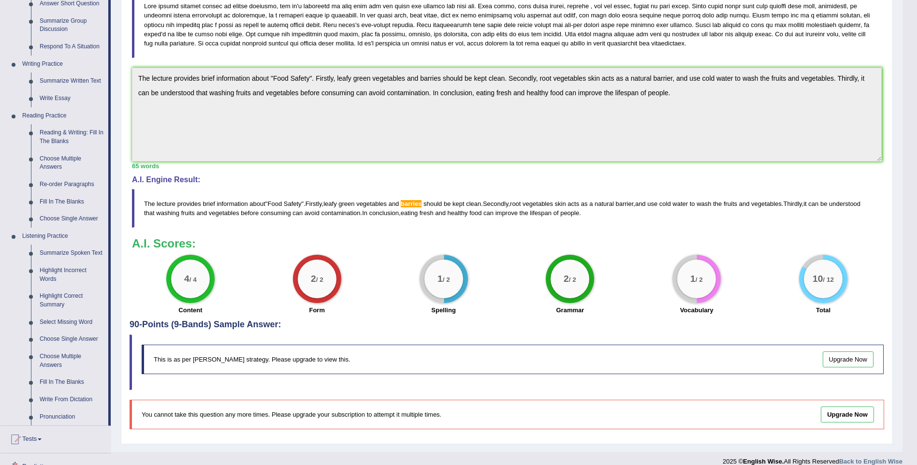
scroll to position [242, 0]
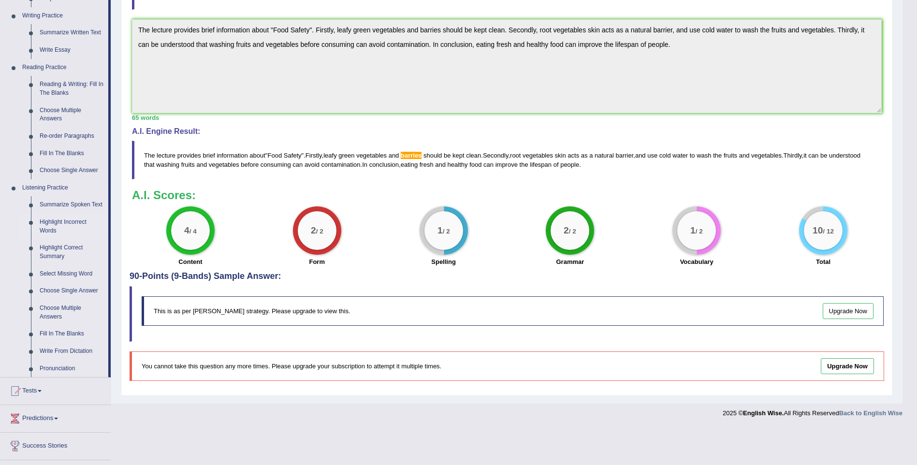
click at [66, 223] on link "Highlight Incorrect Words" at bounding box center [71, 227] width 73 height 26
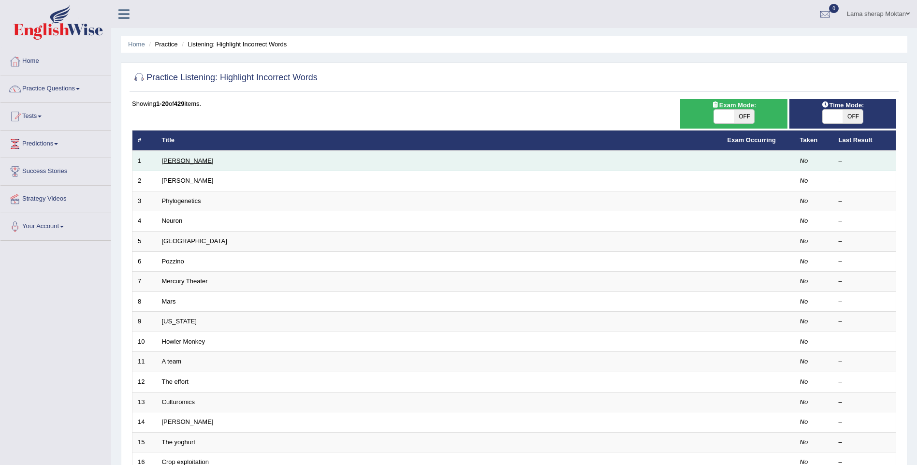
click at [169, 163] on link "Harold" at bounding box center [188, 160] width 52 height 7
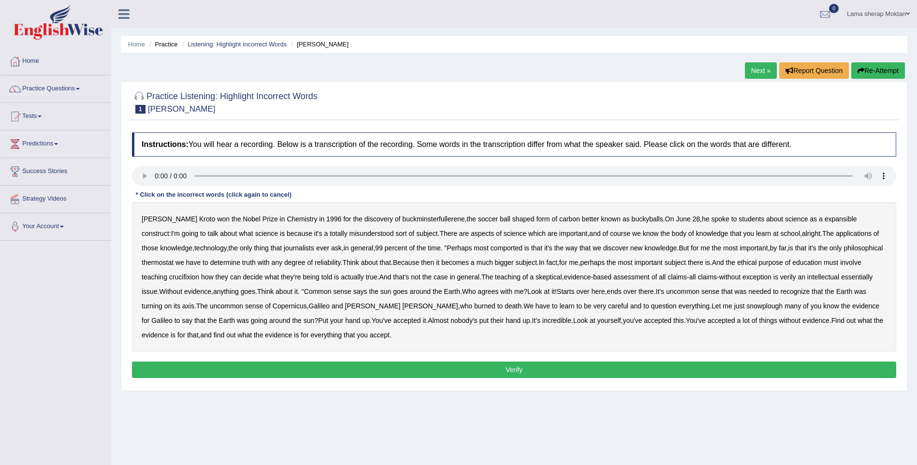
click at [755, 67] on link "Next »" at bounding box center [761, 70] width 32 height 16
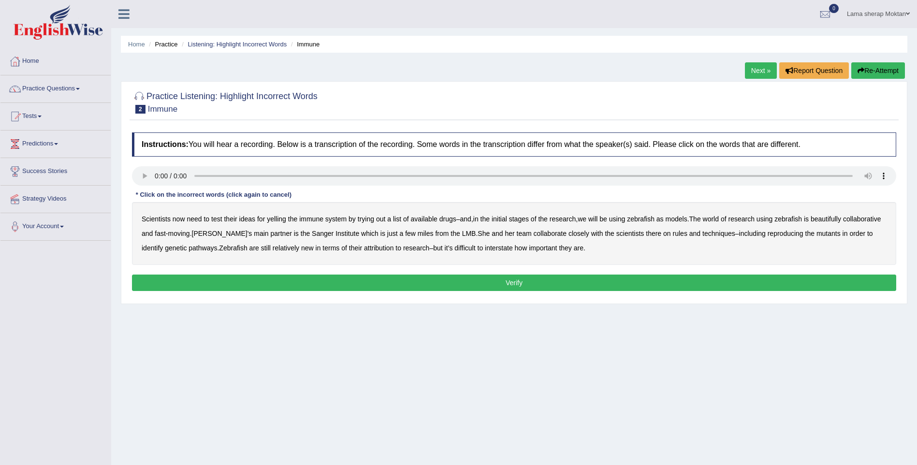
click at [283, 219] on b "yelling" at bounding box center [276, 219] width 19 height 8
click at [586, 217] on b "we" at bounding box center [581, 219] width 9 height 8
click at [838, 219] on b "beautifully" at bounding box center [825, 219] width 30 height 8
click at [687, 233] on b "rules" at bounding box center [680, 233] width 14 height 8
click at [803, 237] on b "reproducing" at bounding box center [785, 233] width 36 height 8
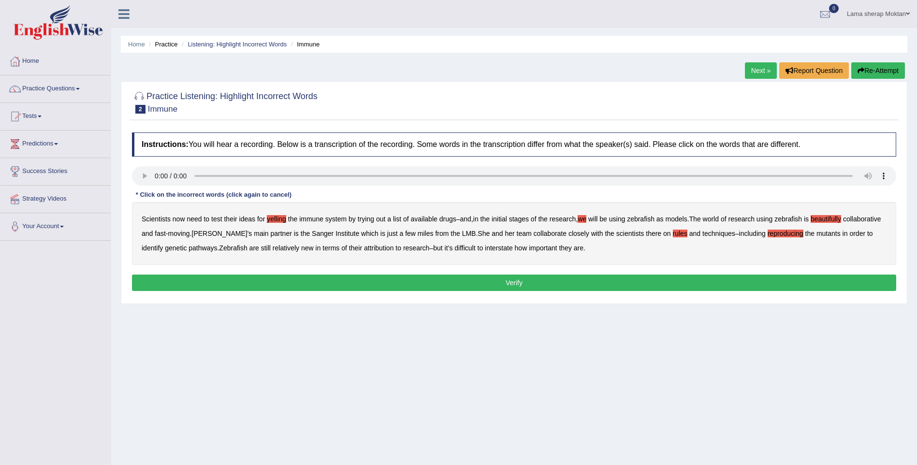
click at [513, 248] on b "interstate" at bounding box center [499, 248] width 28 height 8
click at [514, 280] on button "Verify" at bounding box center [514, 282] width 764 height 16
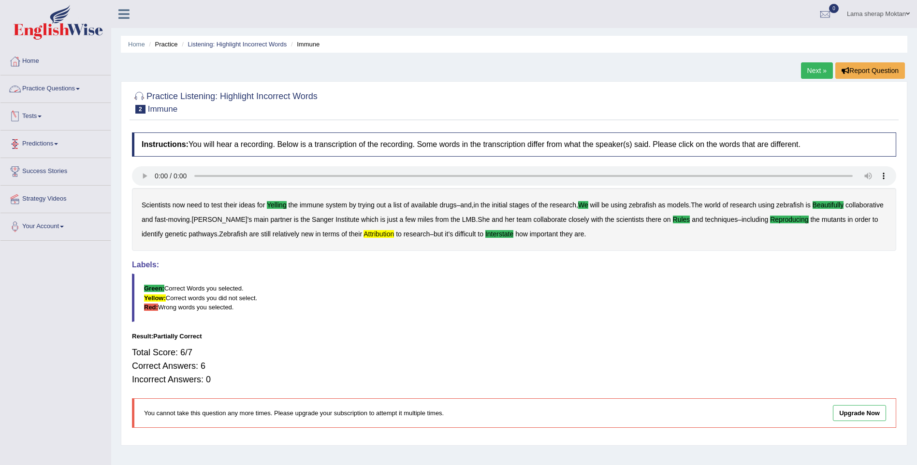
click at [71, 89] on link "Practice Questions" at bounding box center [55, 87] width 110 height 24
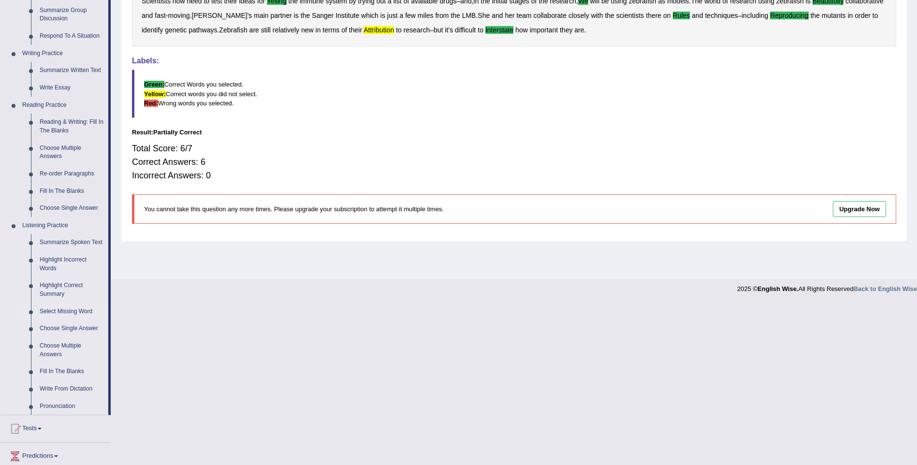
scroll to position [290, 0]
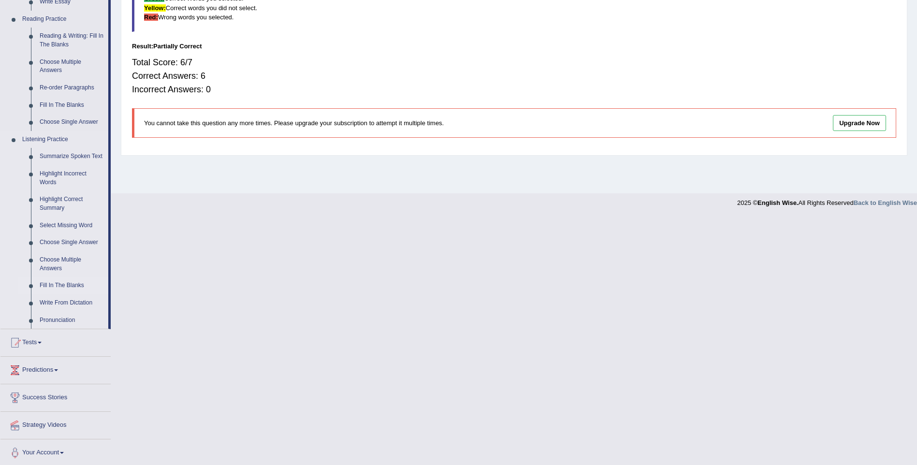
click at [73, 285] on link "Fill In The Blanks" at bounding box center [71, 285] width 73 height 17
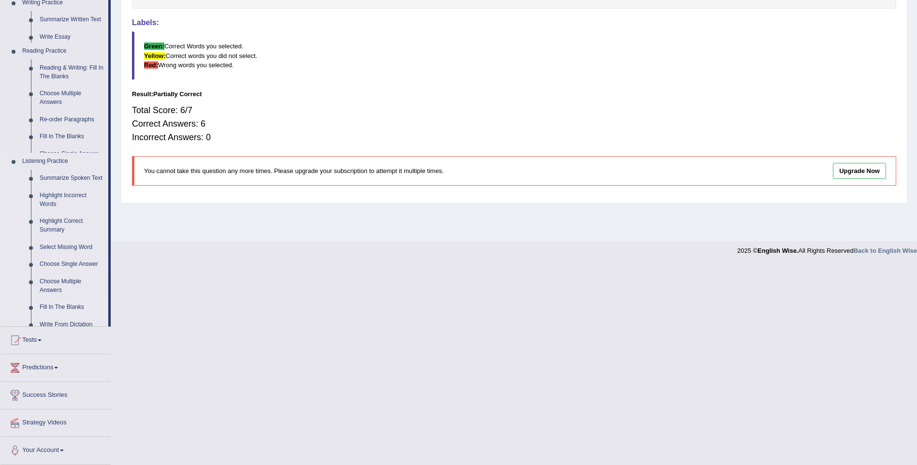
scroll to position [166, 0]
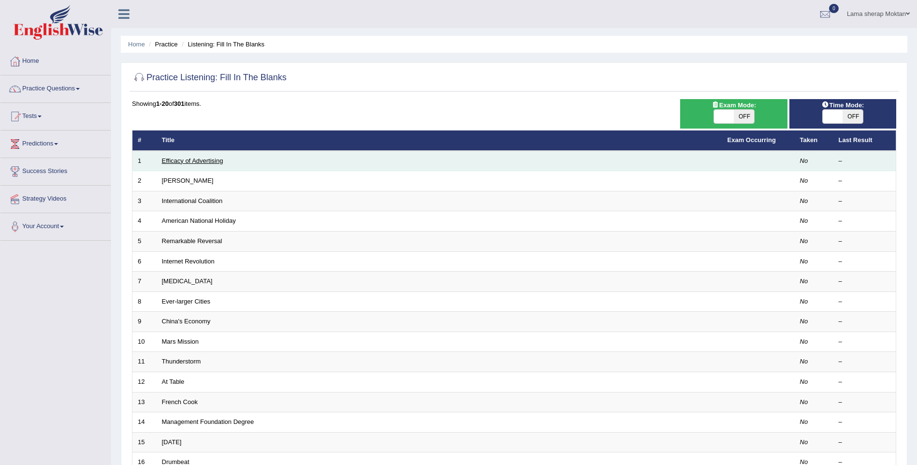
click at [201, 162] on link "Efficacy of Advertising" at bounding box center [192, 160] width 61 height 7
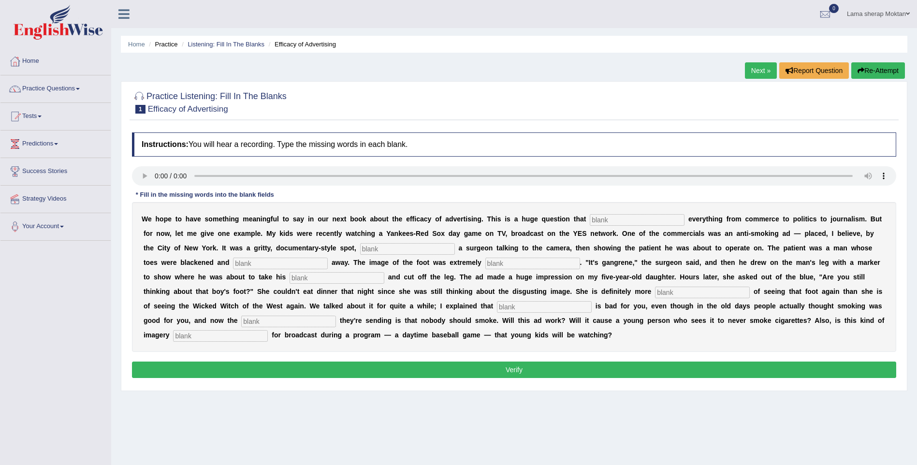
click at [593, 218] on input "text" at bounding box center [636, 220] width 95 height 12
click at [596, 218] on input "text" at bounding box center [636, 220] width 95 height 12
type input "impacts"
click at [360, 250] on input "text" at bounding box center [407, 249] width 95 height 12
type input "featuring"
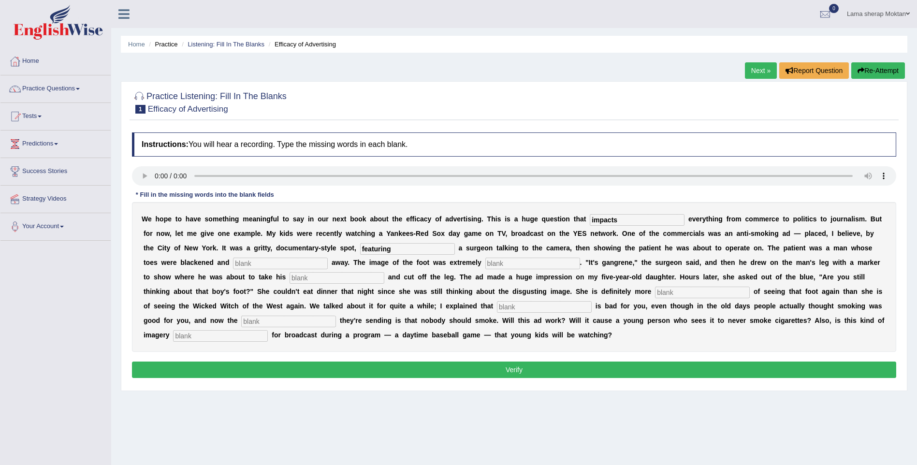
click at [205, 269] on div "W e h o p e t o h a v e s o m e t h i n g m e a n i n g f u l t o s a y i n o u…" at bounding box center [514, 277] width 764 height 150
click at [233, 261] on input "text" at bounding box center [280, 264] width 95 height 12
type input "rotting"
click at [485, 263] on input "text" at bounding box center [532, 264] width 95 height 12
type input "disgusting"
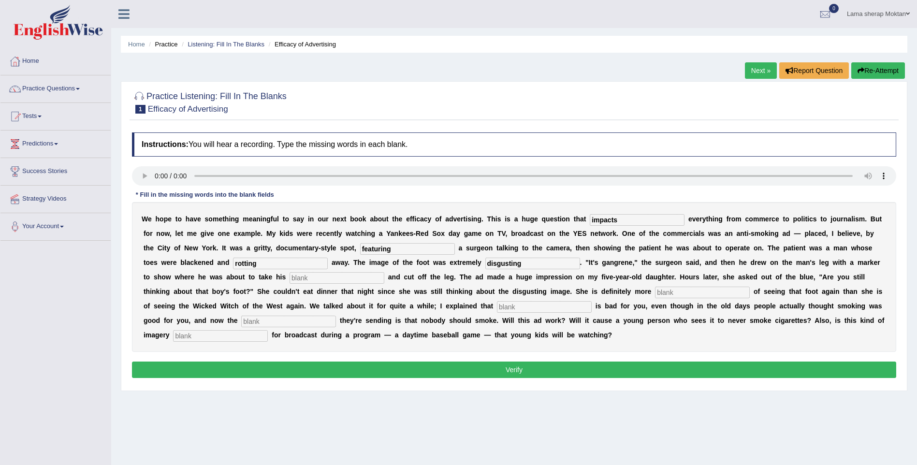
click at [289, 280] on input "text" at bounding box center [336, 278] width 95 height 12
type input "hacksaw"
click at [655, 290] on input "text" at bounding box center [702, 293] width 95 height 12
type input "scared"
click at [497, 307] on input "text" at bounding box center [544, 307] width 95 height 12
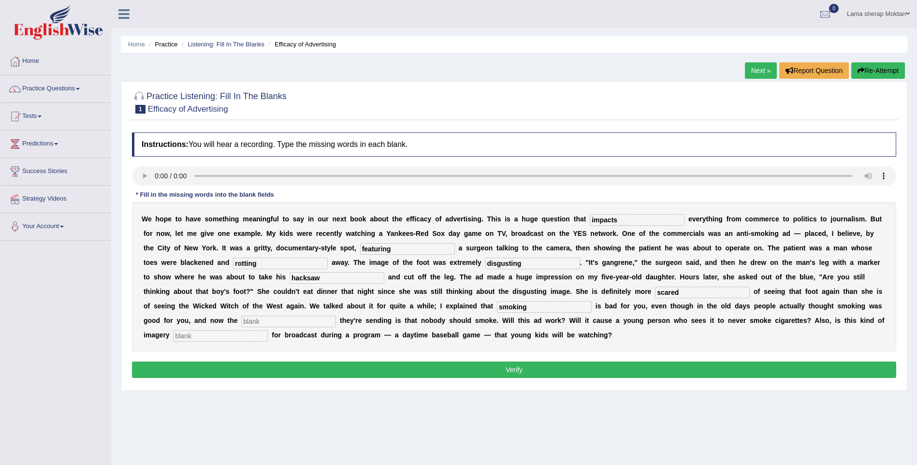
type input "smoking"
click at [336, 315] on input "text" at bounding box center [288, 321] width 95 height 12
type input "message"
click at [268, 330] on input "text" at bounding box center [220, 336] width 95 height 12
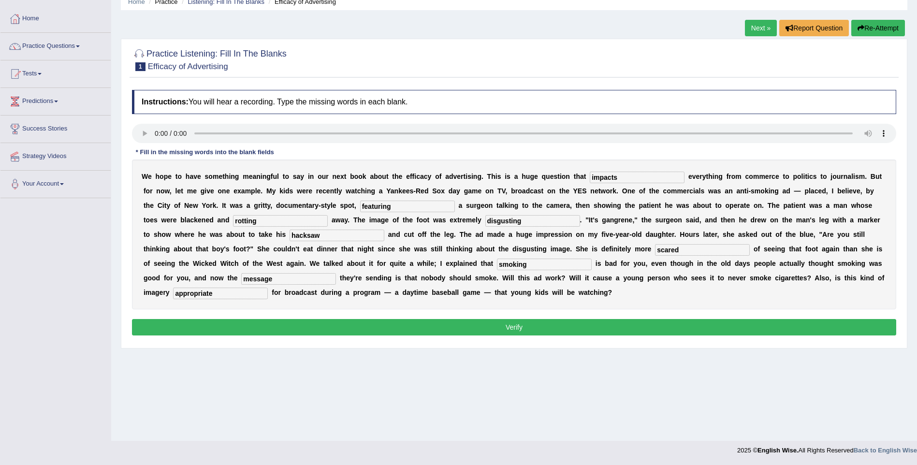
type input "appropriate"
click at [313, 332] on button "Verify" at bounding box center [514, 327] width 764 height 16
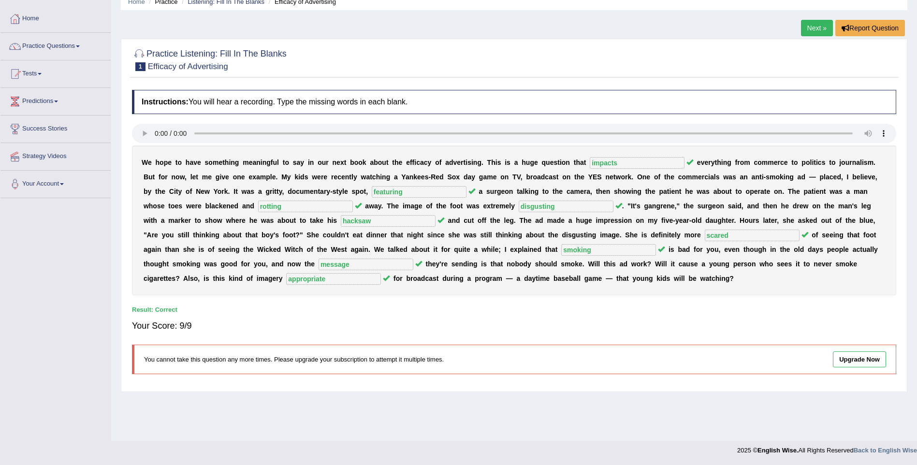
scroll to position [0, 0]
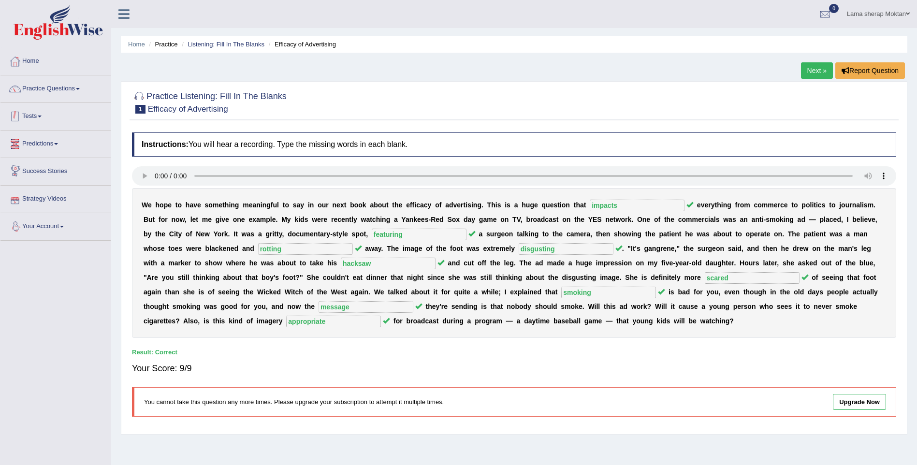
click at [46, 94] on link "Practice Questions" at bounding box center [55, 87] width 110 height 24
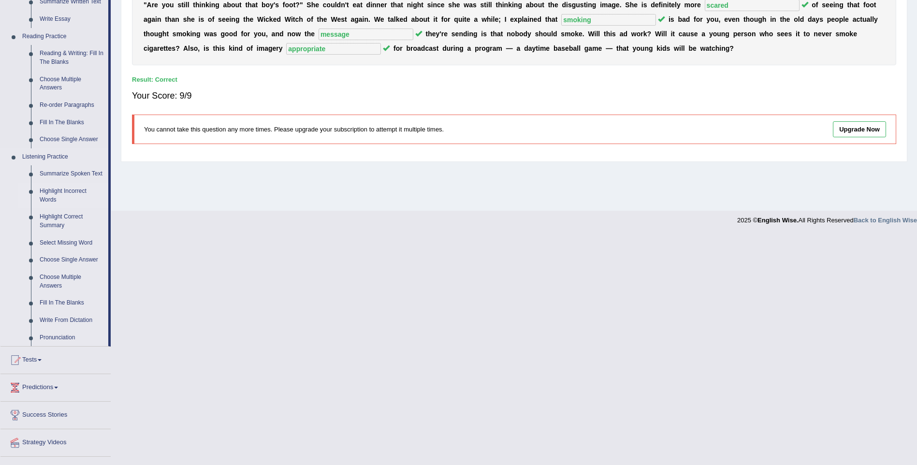
scroll to position [290, 0]
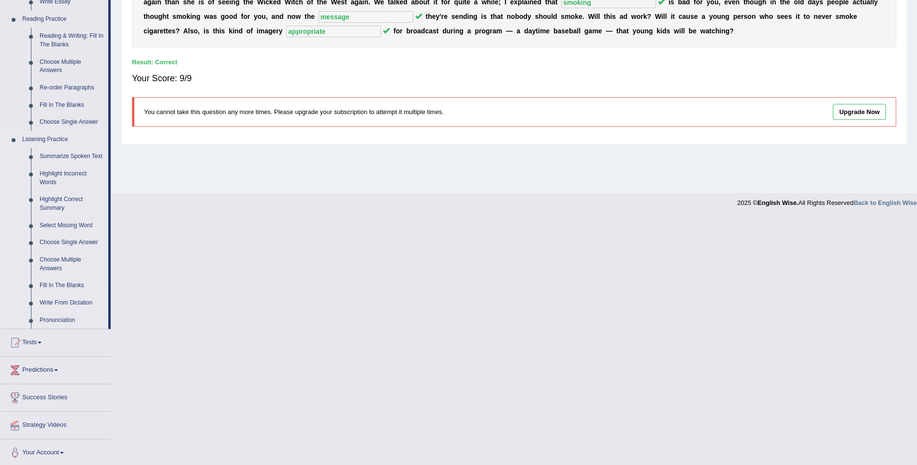
click at [63, 300] on link "Write From Dictation" at bounding box center [71, 302] width 73 height 17
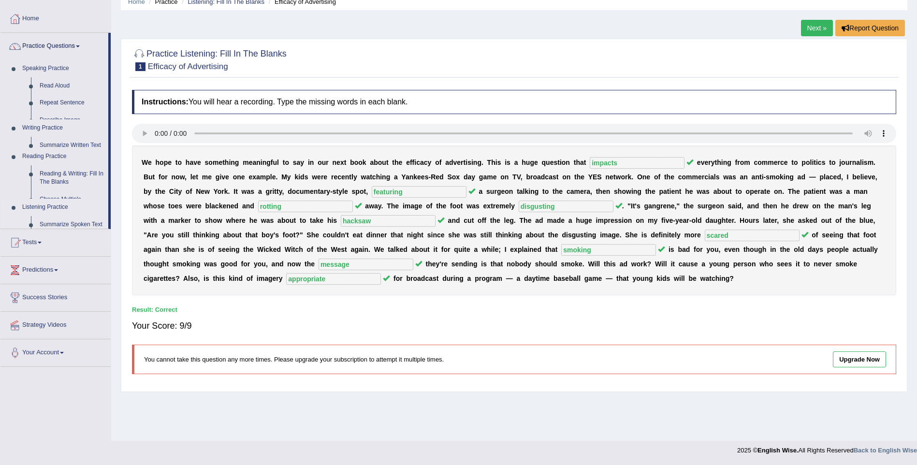
scroll to position [43, 0]
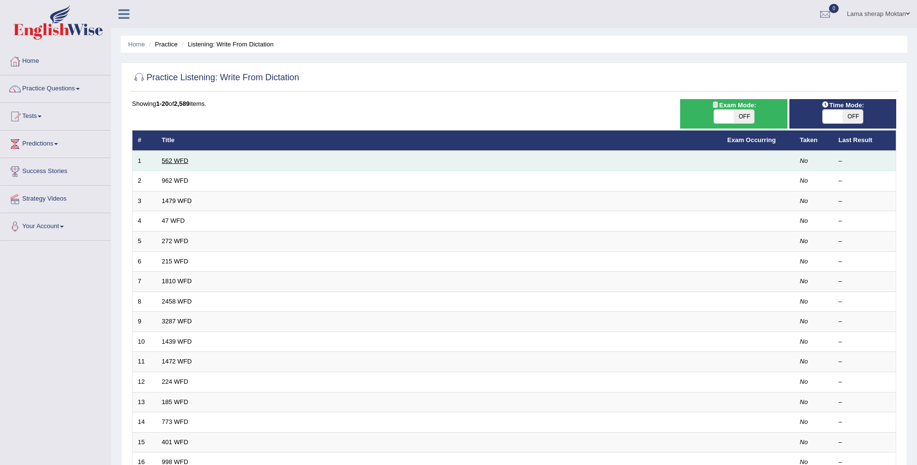
click at [168, 159] on link "562 WFD" at bounding box center [175, 160] width 27 height 7
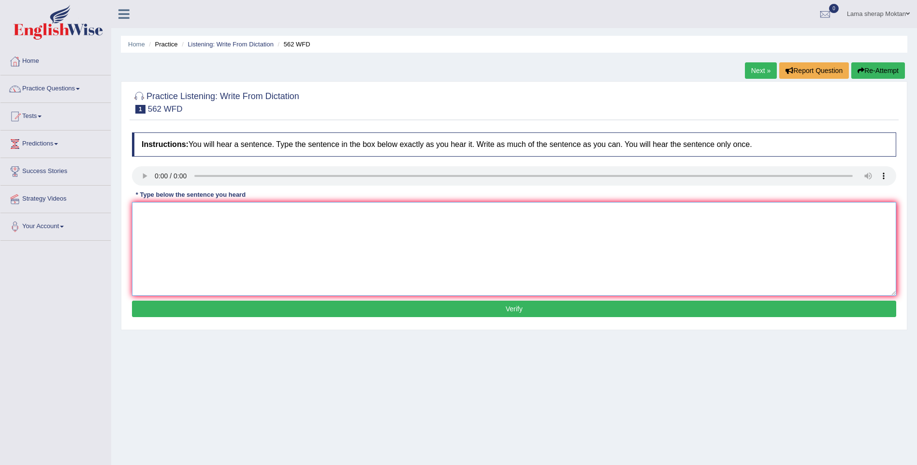
click at [275, 259] on textarea at bounding box center [514, 249] width 764 height 94
click at [463, 238] on textarea at bounding box center [514, 249] width 764 height 94
click at [763, 67] on link "Next »" at bounding box center [761, 70] width 32 height 16
click at [185, 247] on textarea at bounding box center [514, 249] width 764 height 94
click at [162, 213] on textarea at bounding box center [514, 249] width 764 height 94
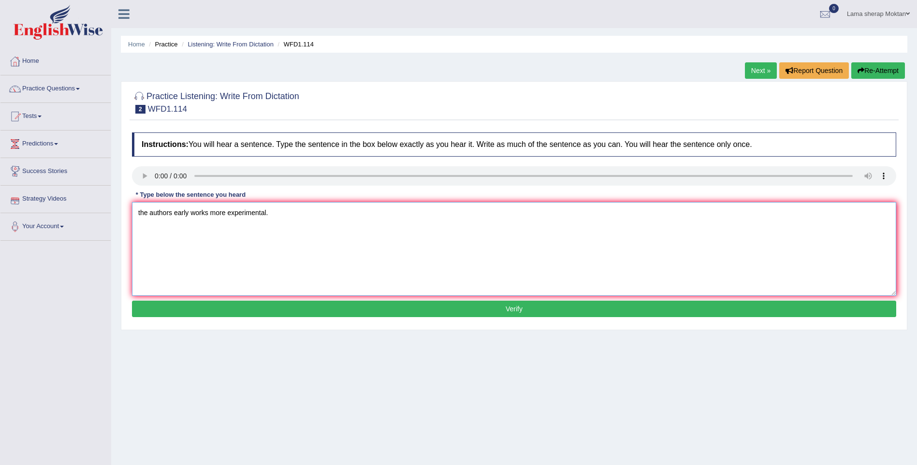
click at [208, 213] on textarea "the authors early works more experimental." at bounding box center [514, 249] width 764 height 94
click at [296, 210] on textarea "the authors early works were more experimental." at bounding box center [514, 249] width 764 height 94
click at [229, 214] on textarea "The authors early works were more experimental." at bounding box center [514, 249] width 764 height 94
click at [172, 214] on textarea "The authors early works were are less philosophical and more experimental." at bounding box center [514, 249] width 764 height 94
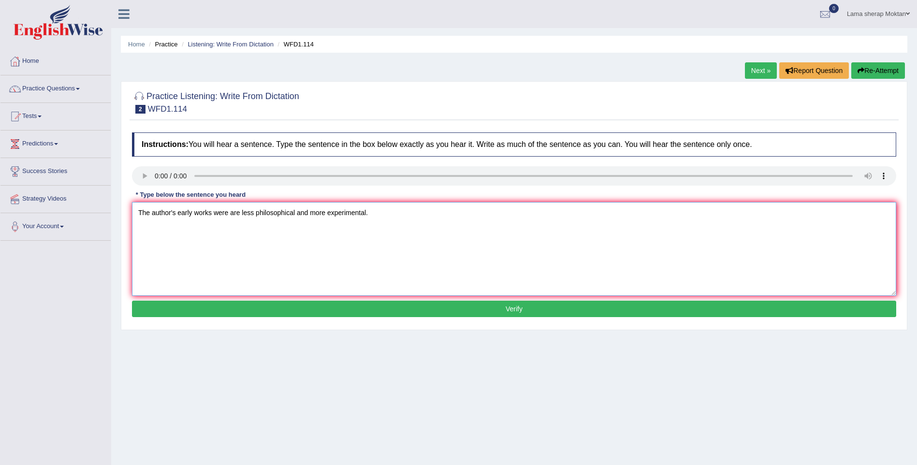
type textarea "The author's early works were are less philosophical and more experimental."
click at [357, 312] on button "Verify" at bounding box center [514, 309] width 764 height 16
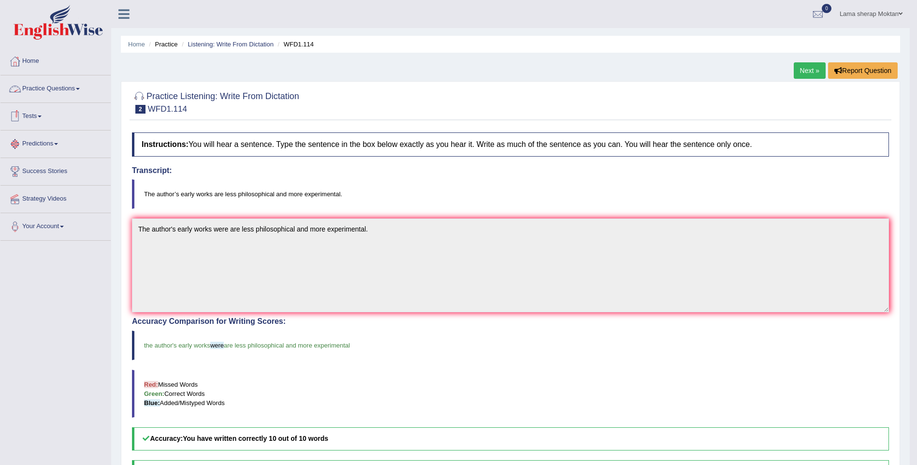
click at [41, 85] on link "Practice Questions" at bounding box center [55, 87] width 110 height 24
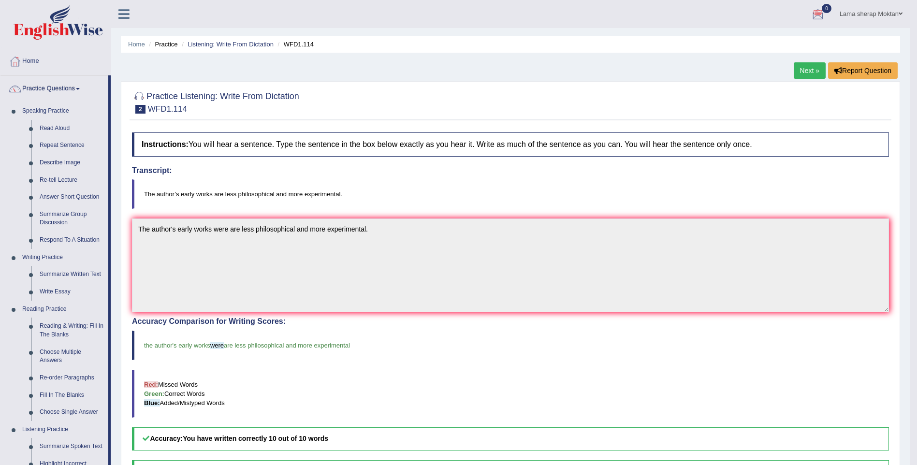
click at [885, 15] on link "Lama sherap Moktan" at bounding box center [870, 12] width 77 height 25
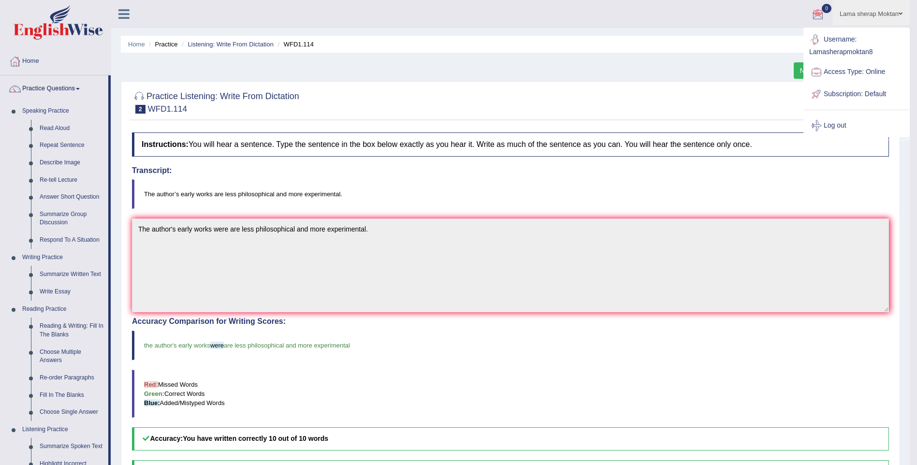
click at [730, 46] on ul "Home Practice Listening: Write From Dictation WFD1.114" at bounding box center [510, 44] width 779 height 17
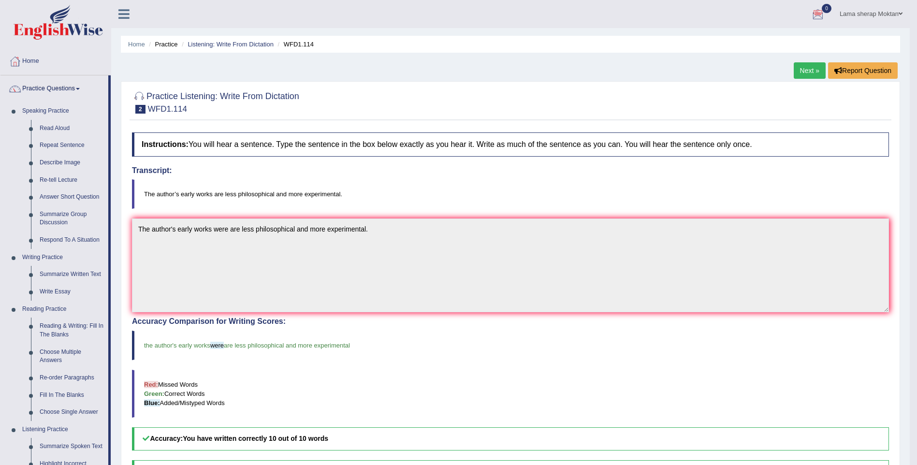
click at [875, 10] on link "Lama sherap Moktan" at bounding box center [870, 12] width 77 height 25
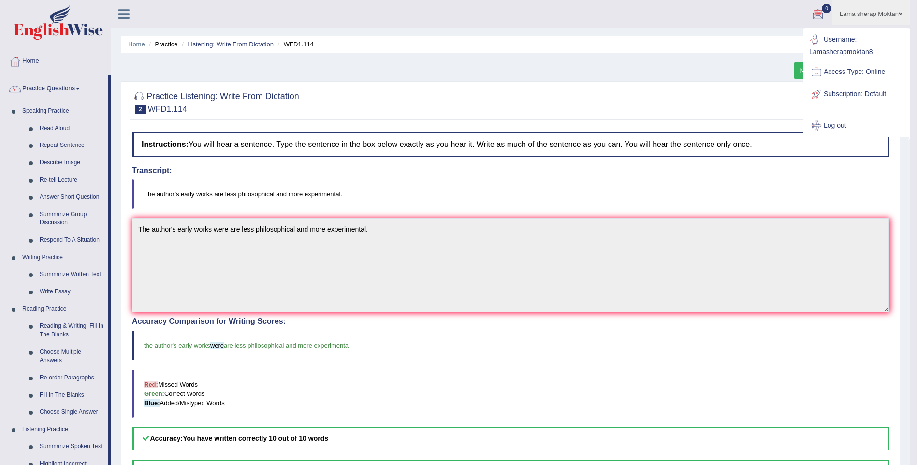
click at [877, 14] on link "Lama sherap Moktan" at bounding box center [870, 12] width 77 height 25
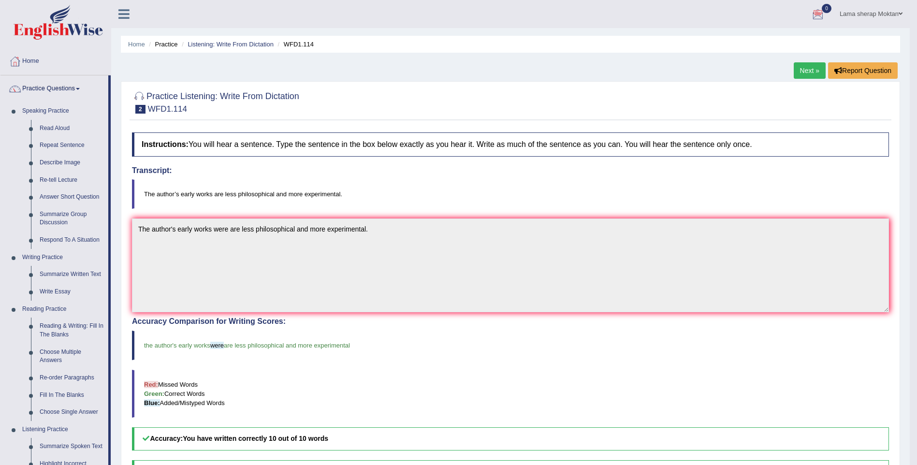
click at [899, 11] on span at bounding box center [900, 14] width 4 height 6
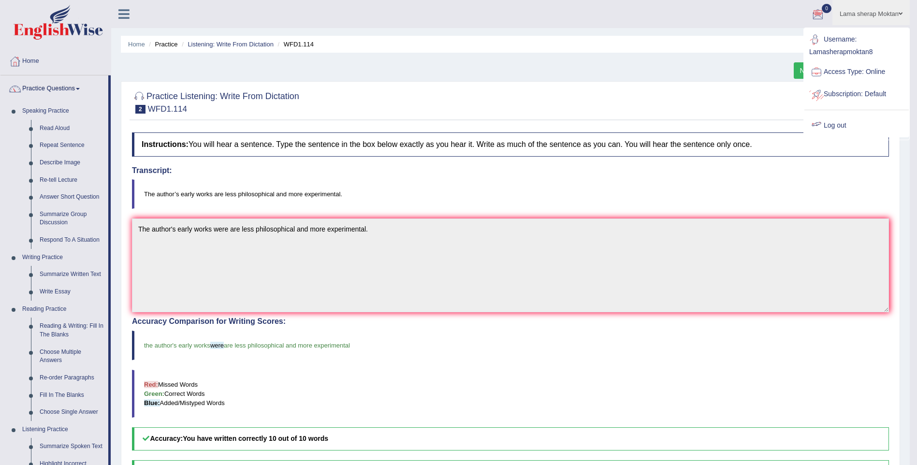
click at [841, 120] on link "Log out" at bounding box center [856, 126] width 104 height 22
